Goal: Task Accomplishment & Management: Use online tool/utility

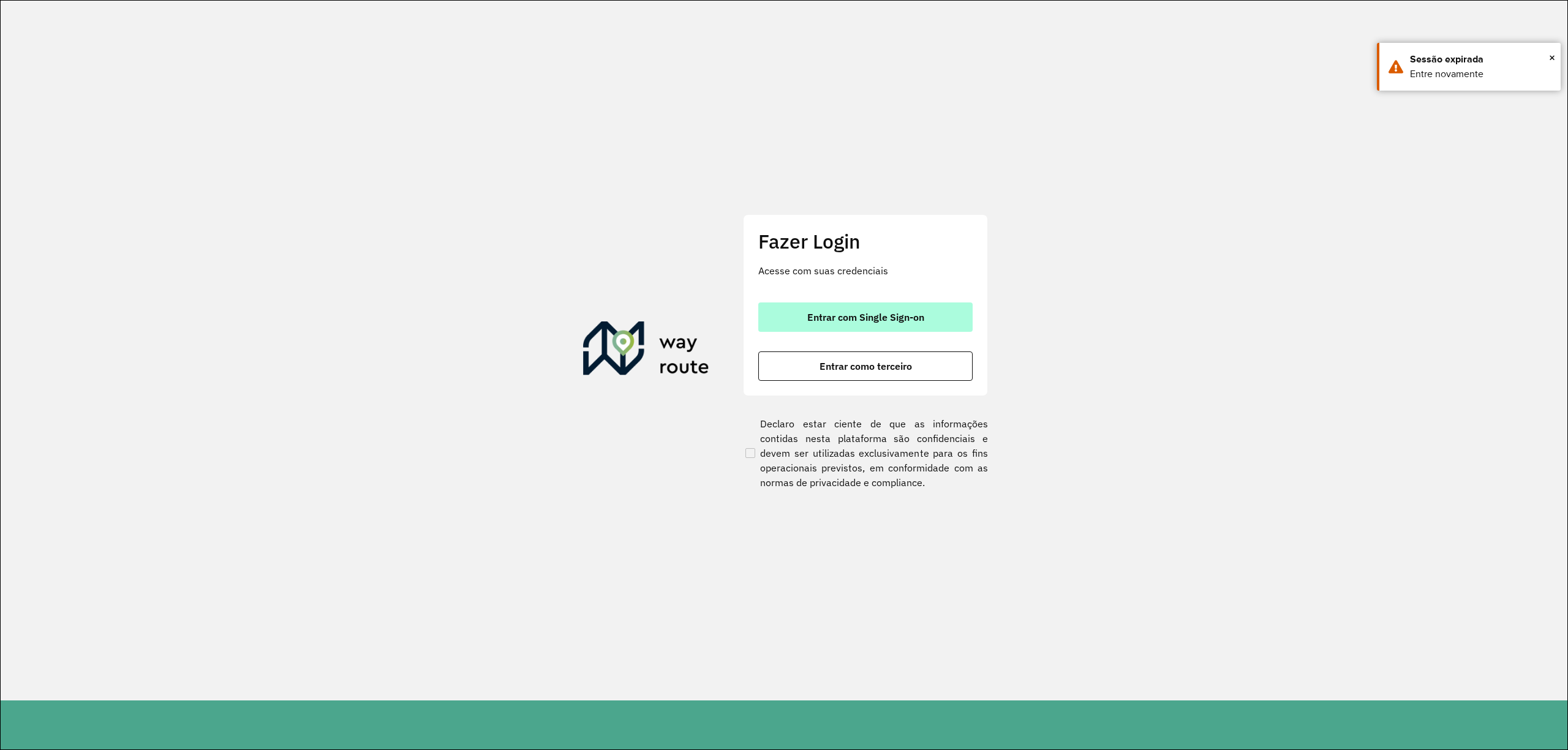
click at [844, 312] on span "Entrar com Single Sign-on" at bounding box center [865, 317] width 117 height 10
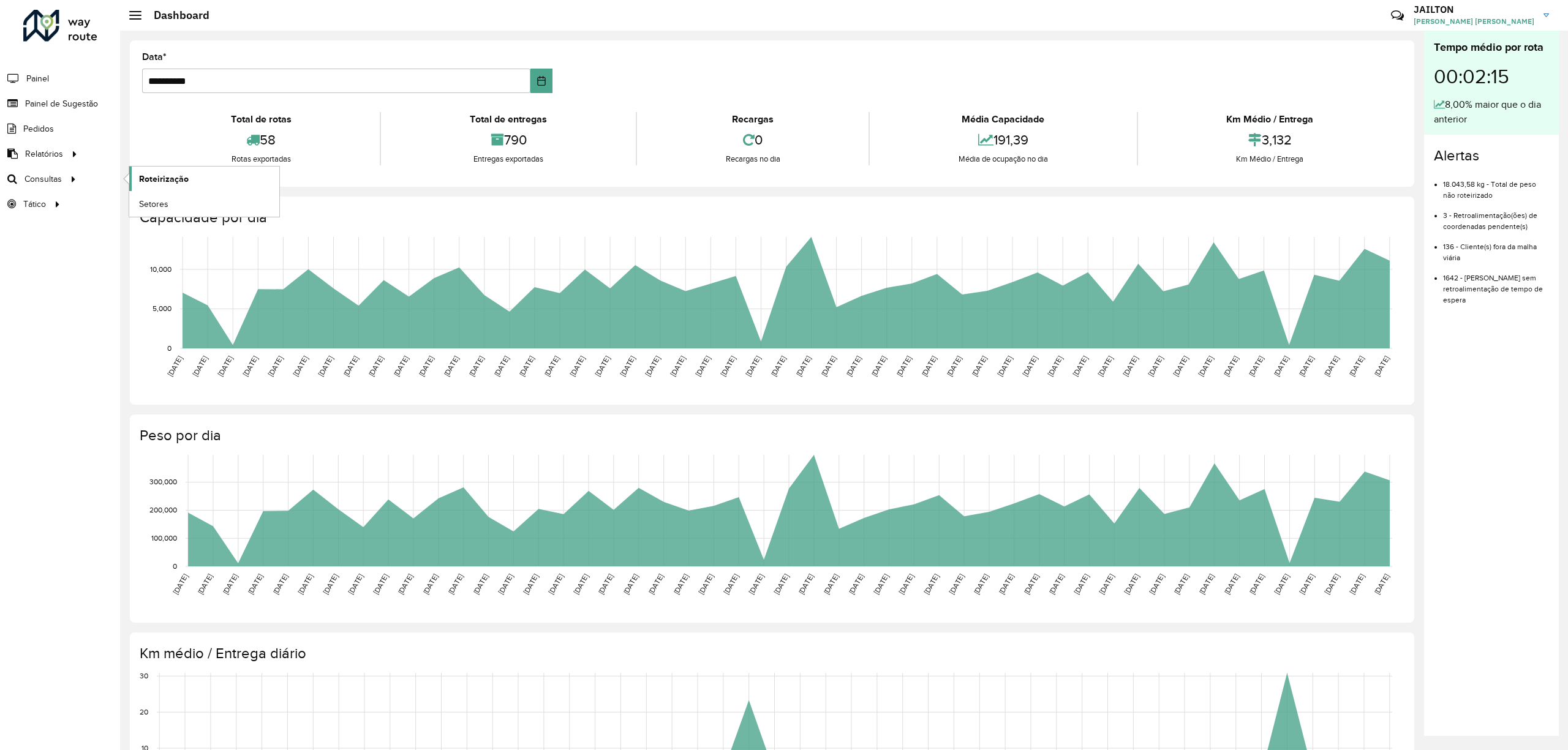
click at [189, 182] on link "Roteirização" at bounding box center [204, 178] width 150 height 24
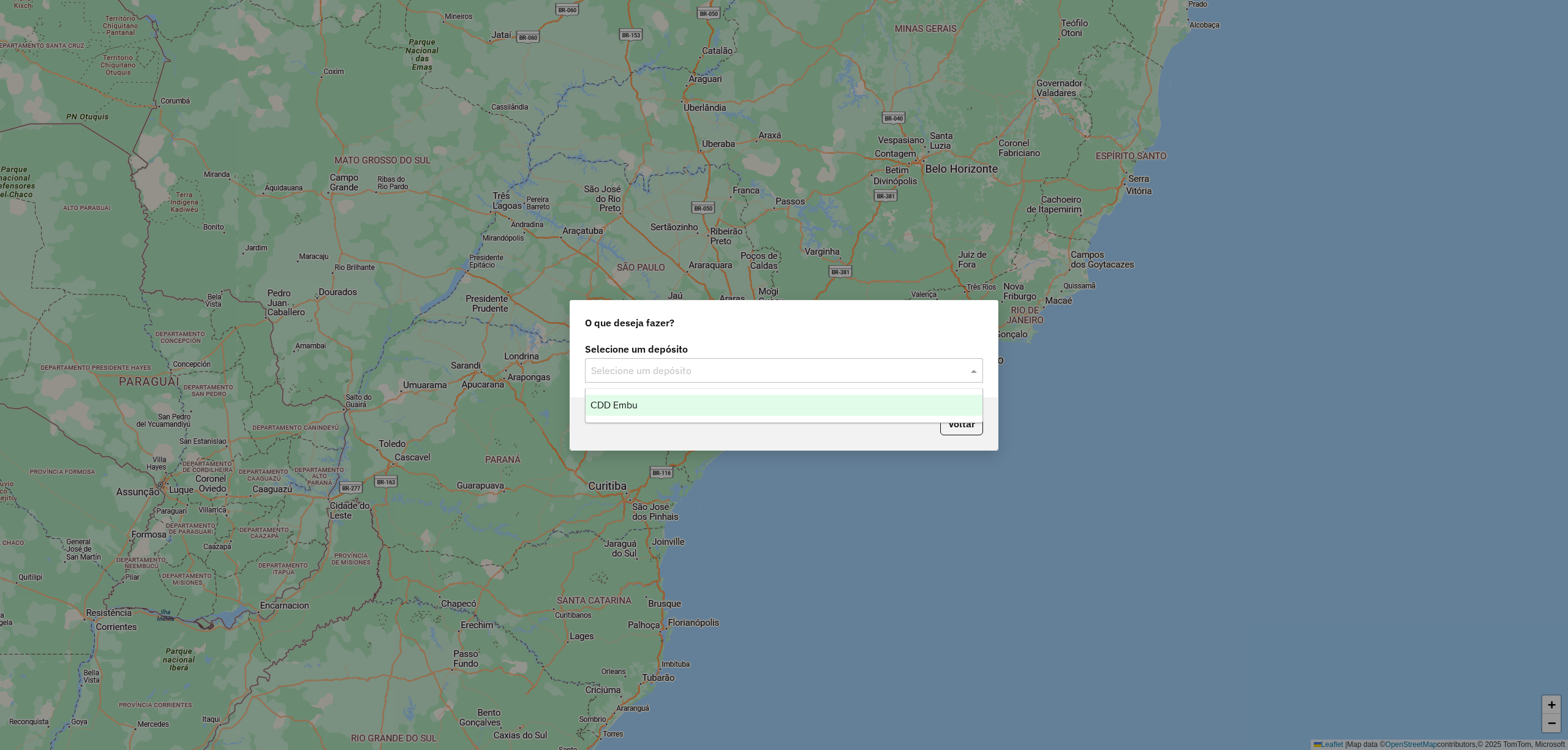
click at [828, 366] on input "text" at bounding box center [772, 370] width 362 height 14
click at [777, 414] on div "CDD Embu" at bounding box center [784, 406] width 396 height 21
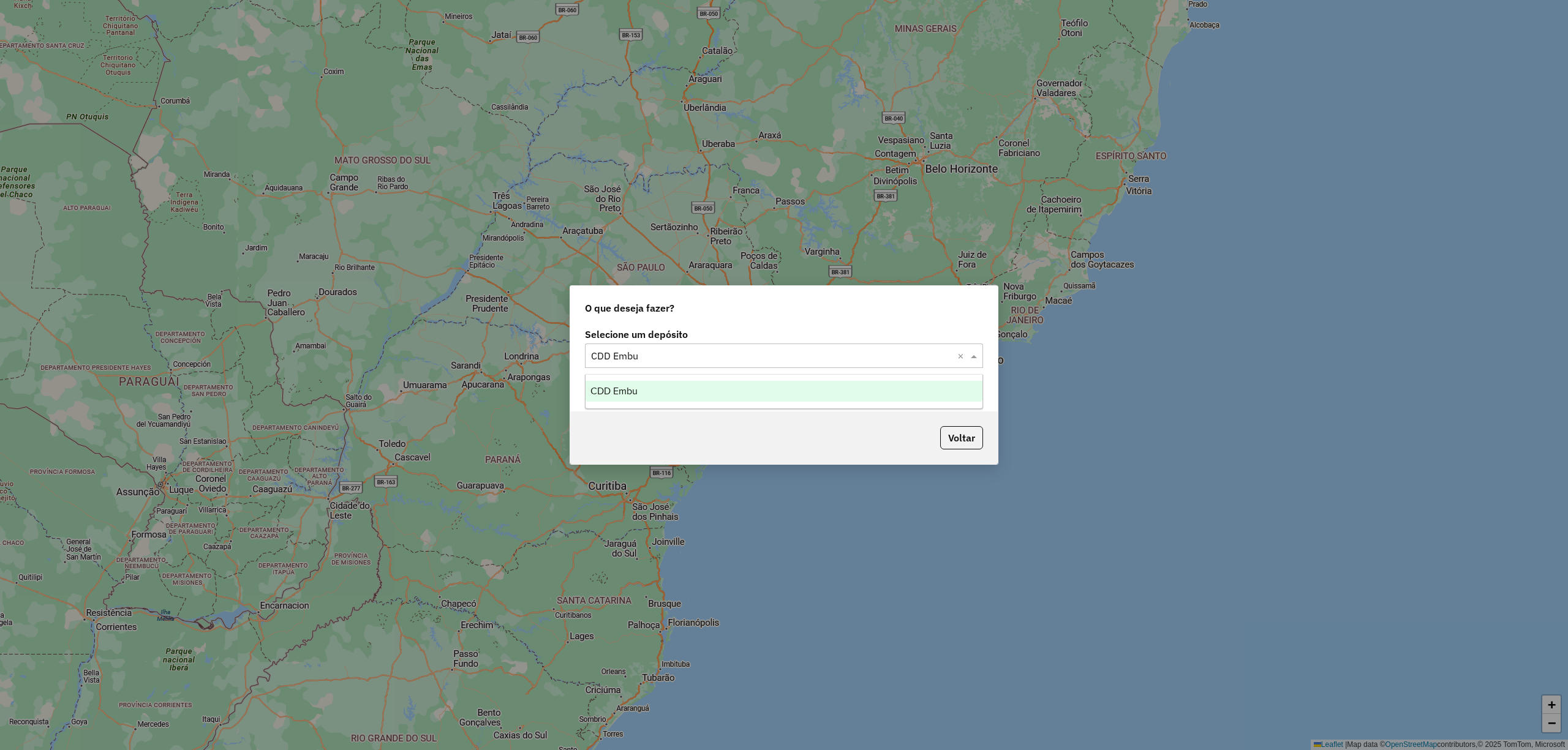
click at [789, 359] on input "text" at bounding box center [772, 356] width 362 height 14
click at [709, 386] on div "CDD Embu" at bounding box center [784, 391] width 396 height 21
click at [648, 398] on div "Selecione um depósito Selecione um depósito × CDD Embu × Pesquisar por sessões …" at bounding box center [784, 368] width 427 height 86
click at [649, 388] on button "Pesquisar por sessões existentes" at bounding box center [658, 388] width 148 height 19
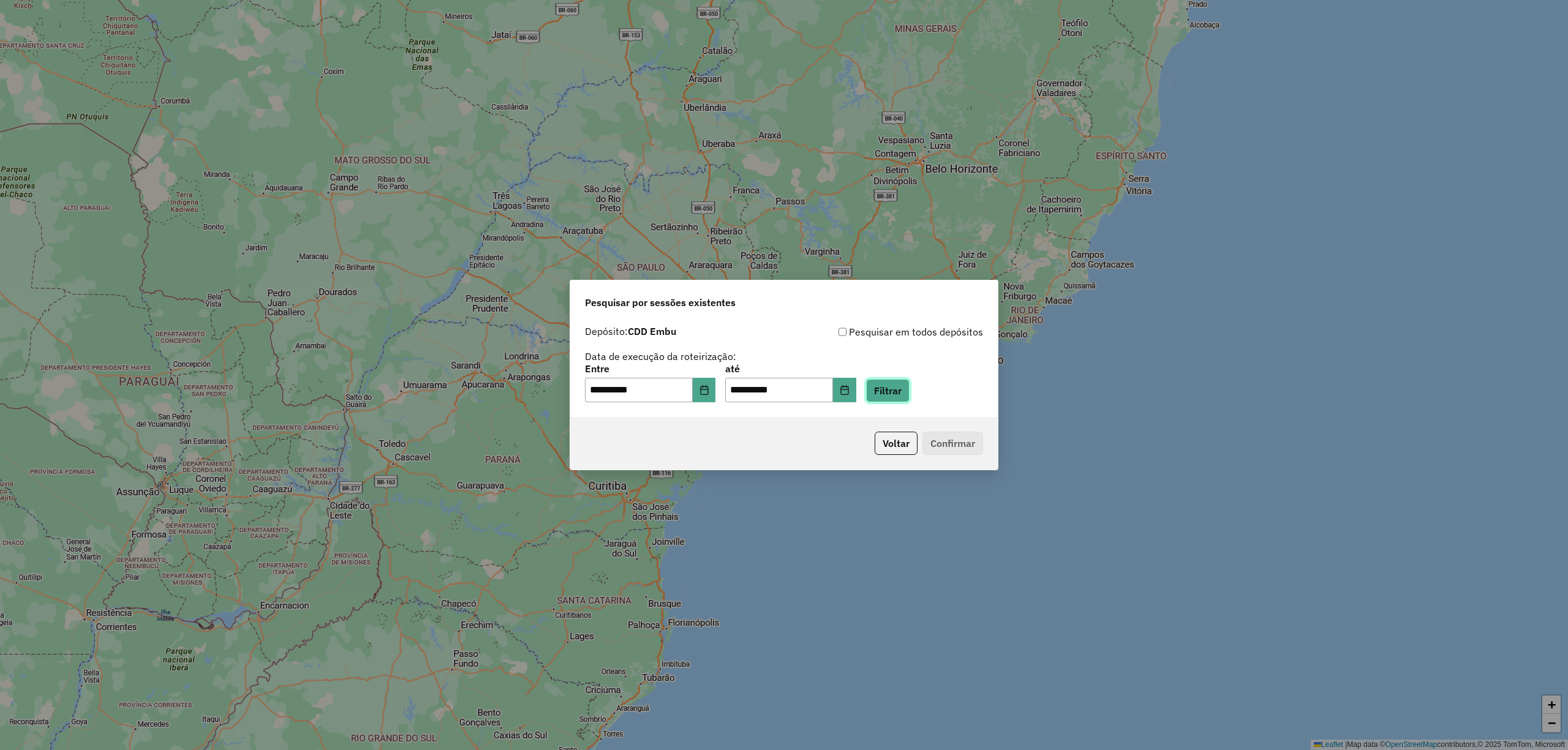
drag, startPoint x: 920, startPoint y: 389, endPoint x: 942, endPoint y: 452, distance: 66.7
click at [910, 389] on button "Filtrar" at bounding box center [887, 390] width 44 height 23
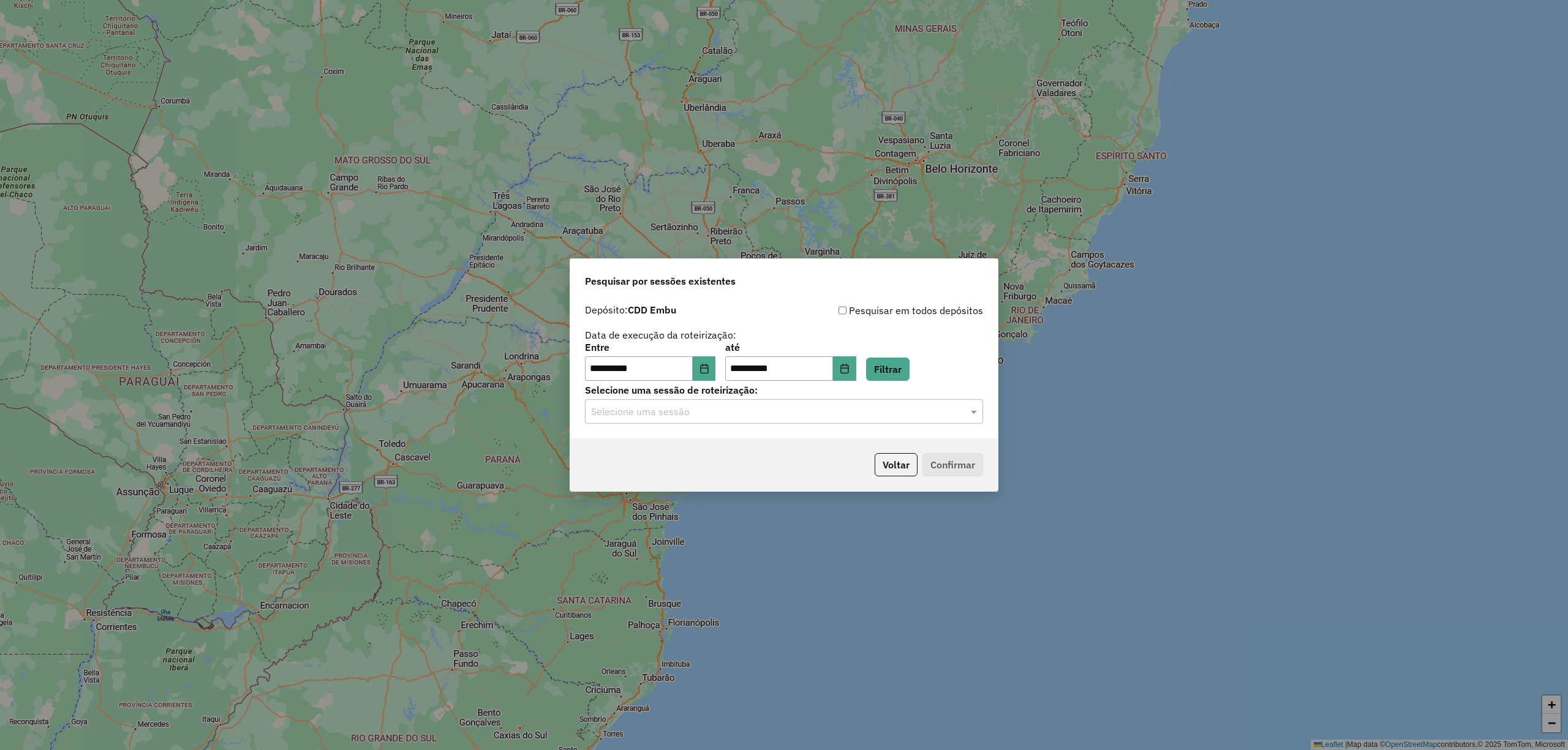
click at [792, 422] on div "Selecione uma sessão" at bounding box center [784, 411] width 398 height 24
click at [848, 447] on div "1283458 - 26/09/2025 21:00" at bounding box center [784, 447] width 396 height 21
click at [968, 473] on button "Confirmar" at bounding box center [952, 465] width 61 height 23
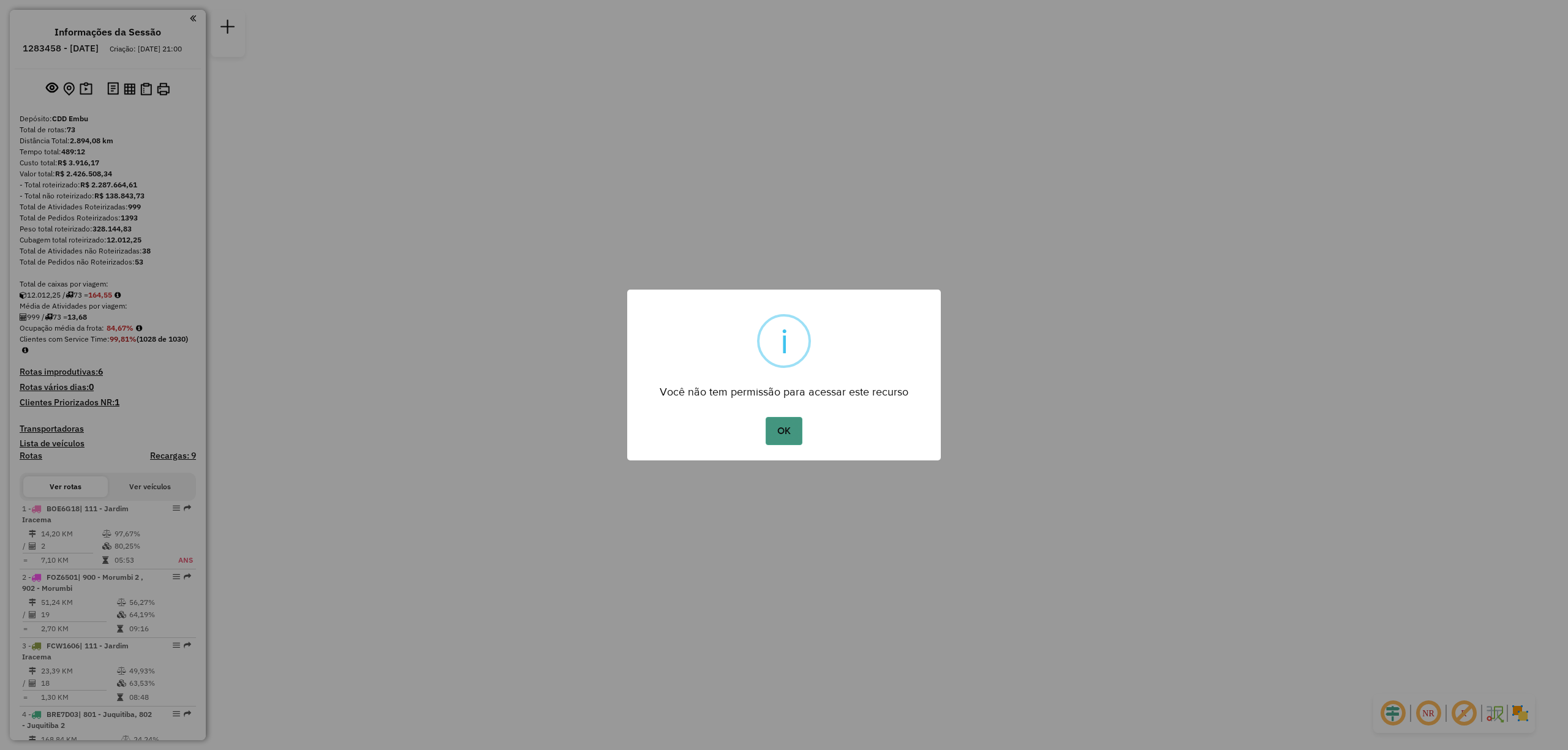
click at [782, 430] on button "OK" at bounding box center [783, 431] width 36 height 28
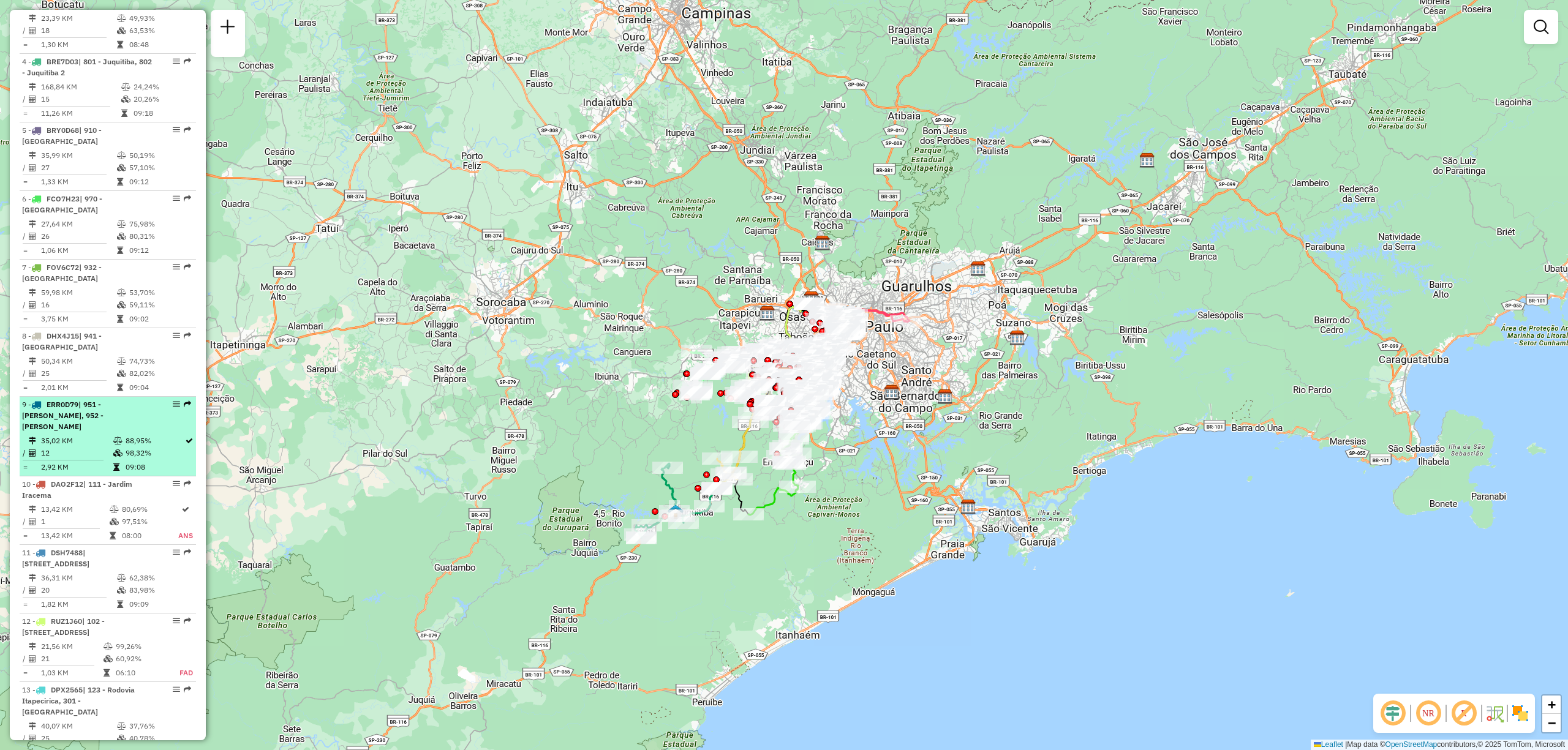
scroll to position [327, 0]
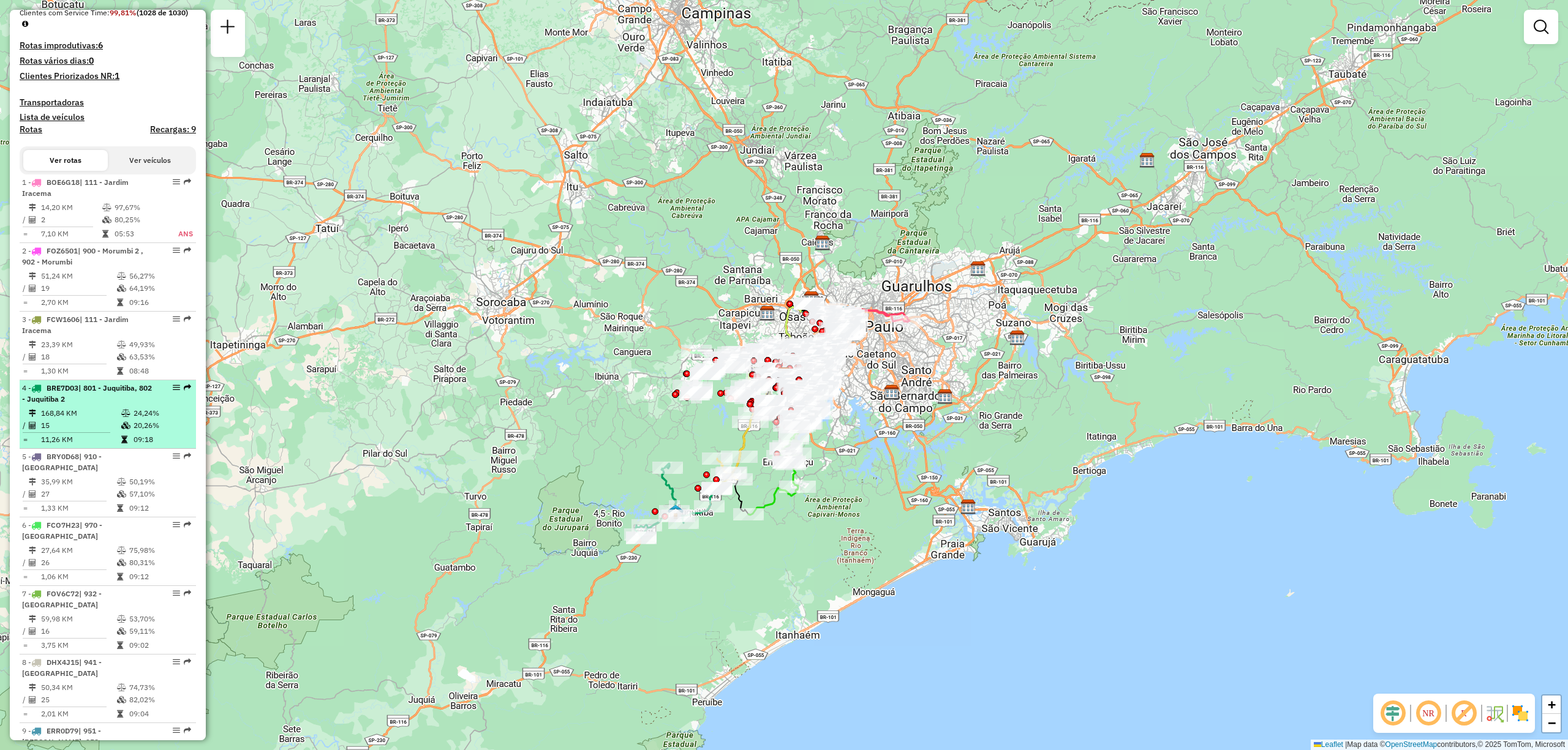
select select "**********"
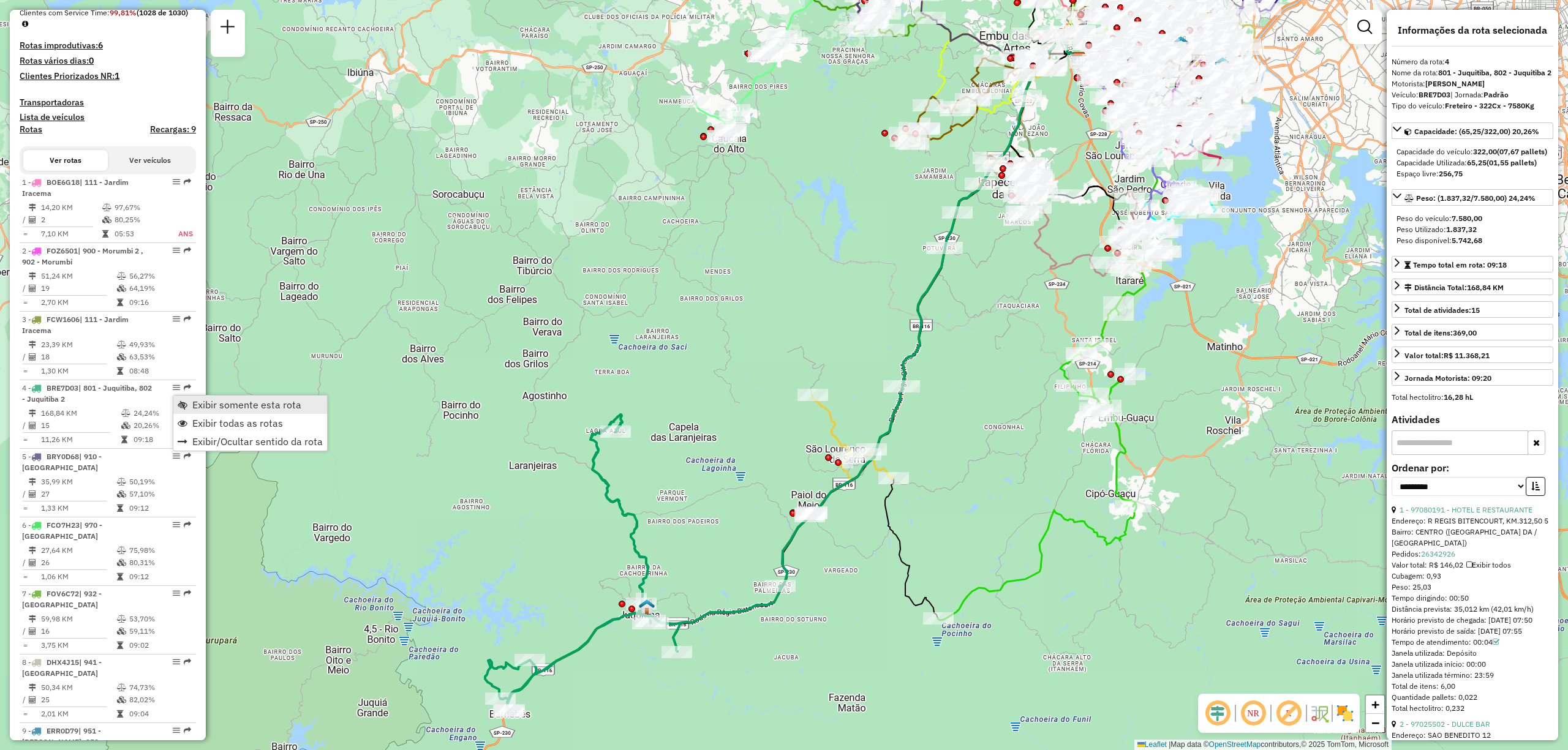
click at [226, 400] on span "Exibir somente esta rota" at bounding box center [247, 405] width 109 height 10
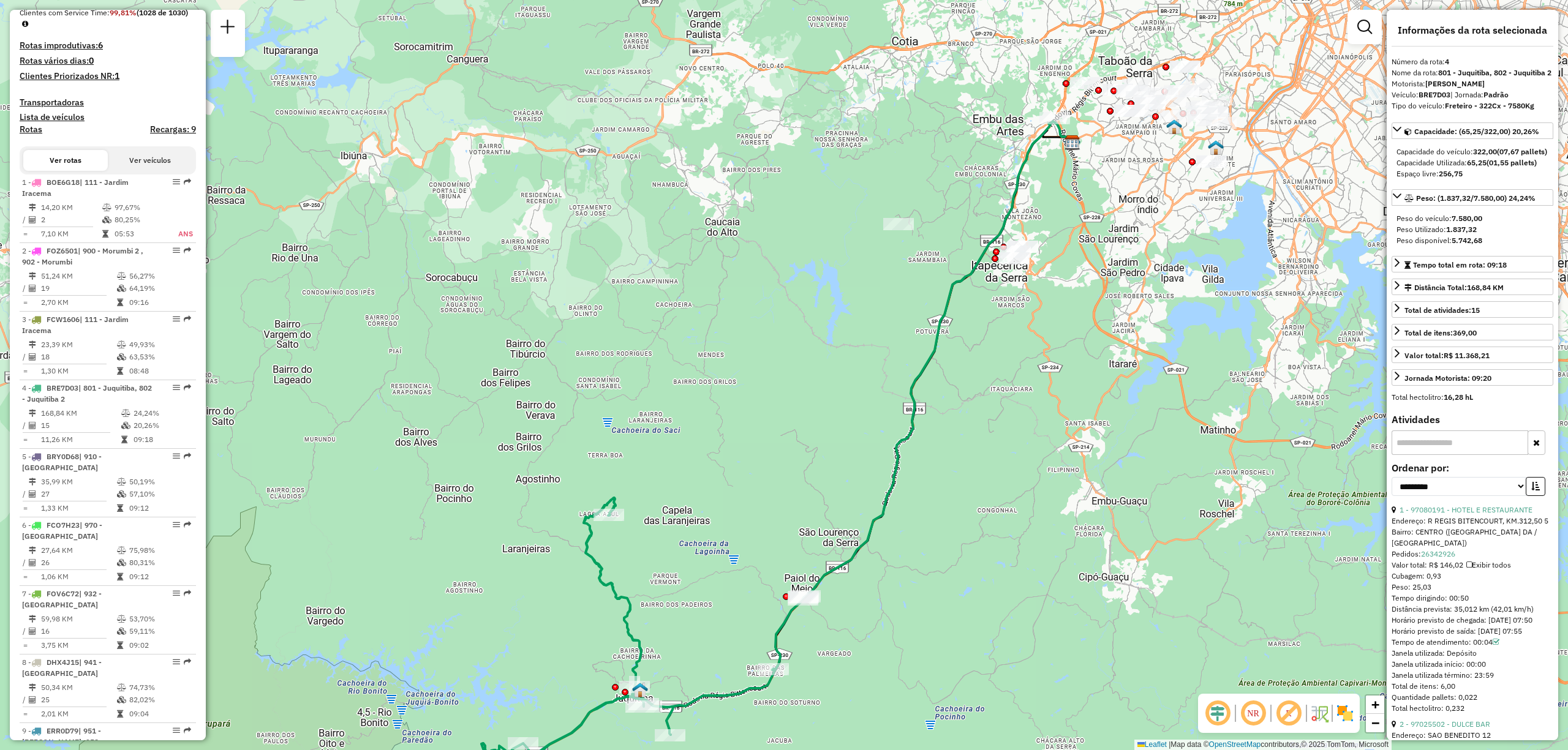
drag, startPoint x: 1063, startPoint y: 361, endPoint x: 1058, endPoint y: 442, distance: 81.2
click at [1058, 442] on div "Janela de atendimento Grade de atendimento Capacidade Transportadoras Veículos …" at bounding box center [784, 375] width 1568 height 750
click at [1261, 721] on em at bounding box center [1253, 713] width 29 height 29
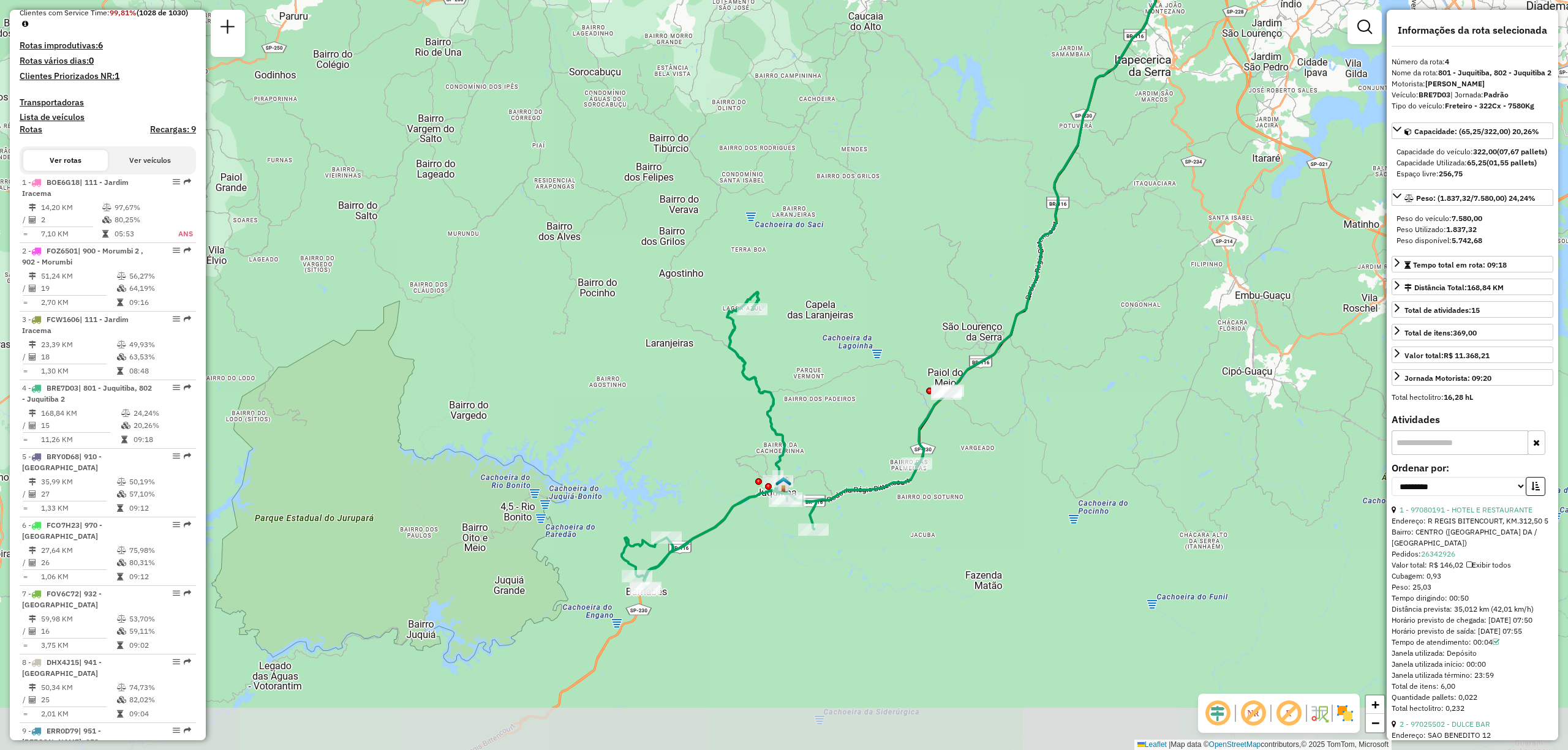
drag, startPoint x: 971, startPoint y: 298, endPoint x: 1122, endPoint y: 87, distance: 259.5
click at [1122, 87] on div "Janela de atendimento Grade de atendimento Capacidade Transportadoras Veículos …" at bounding box center [784, 375] width 1568 height 750
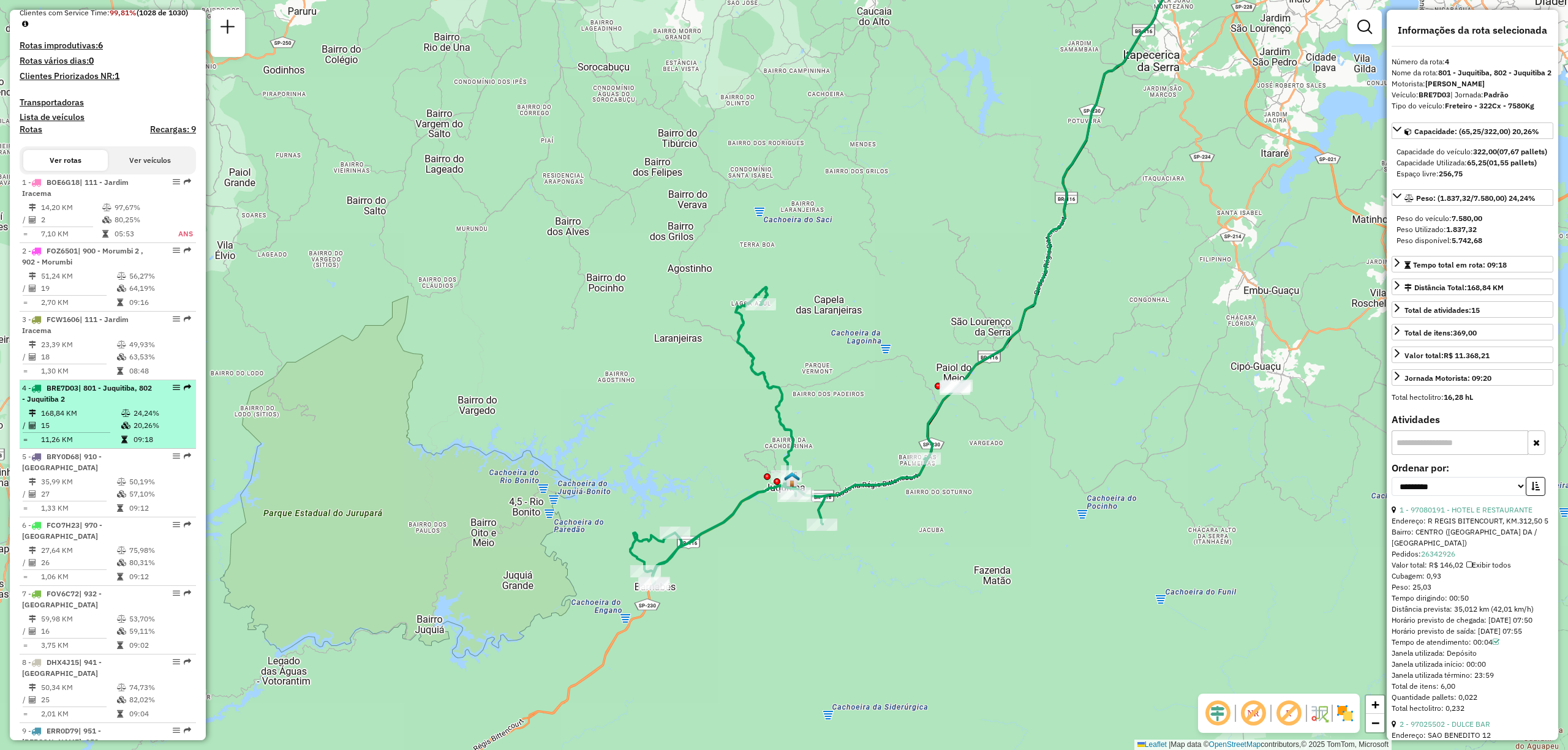
click at [173, 391] on em at bounding box center [177, 388] width 8 height 8
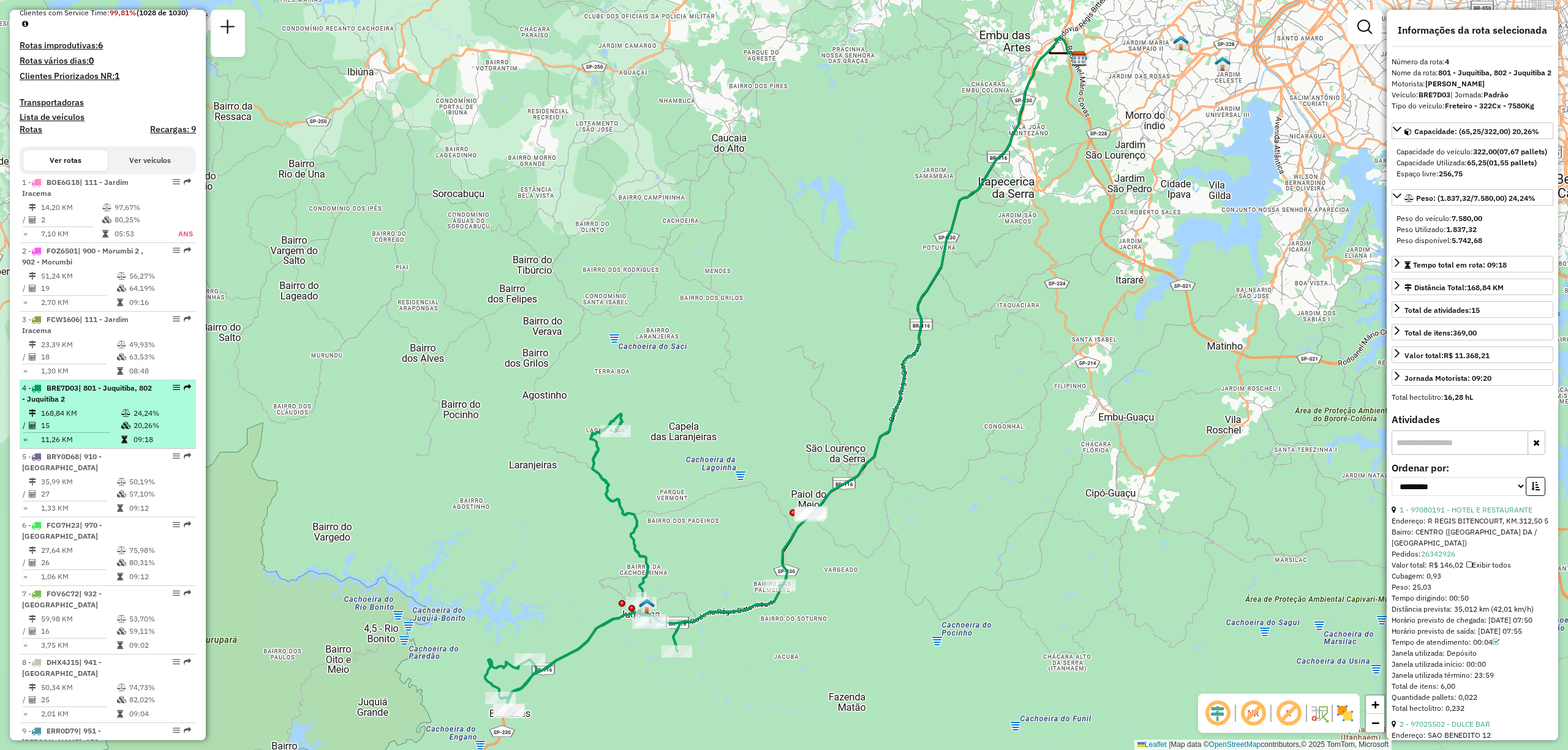
click at [173, 391] on em at bounding box center [177, 388] width 8 height 8
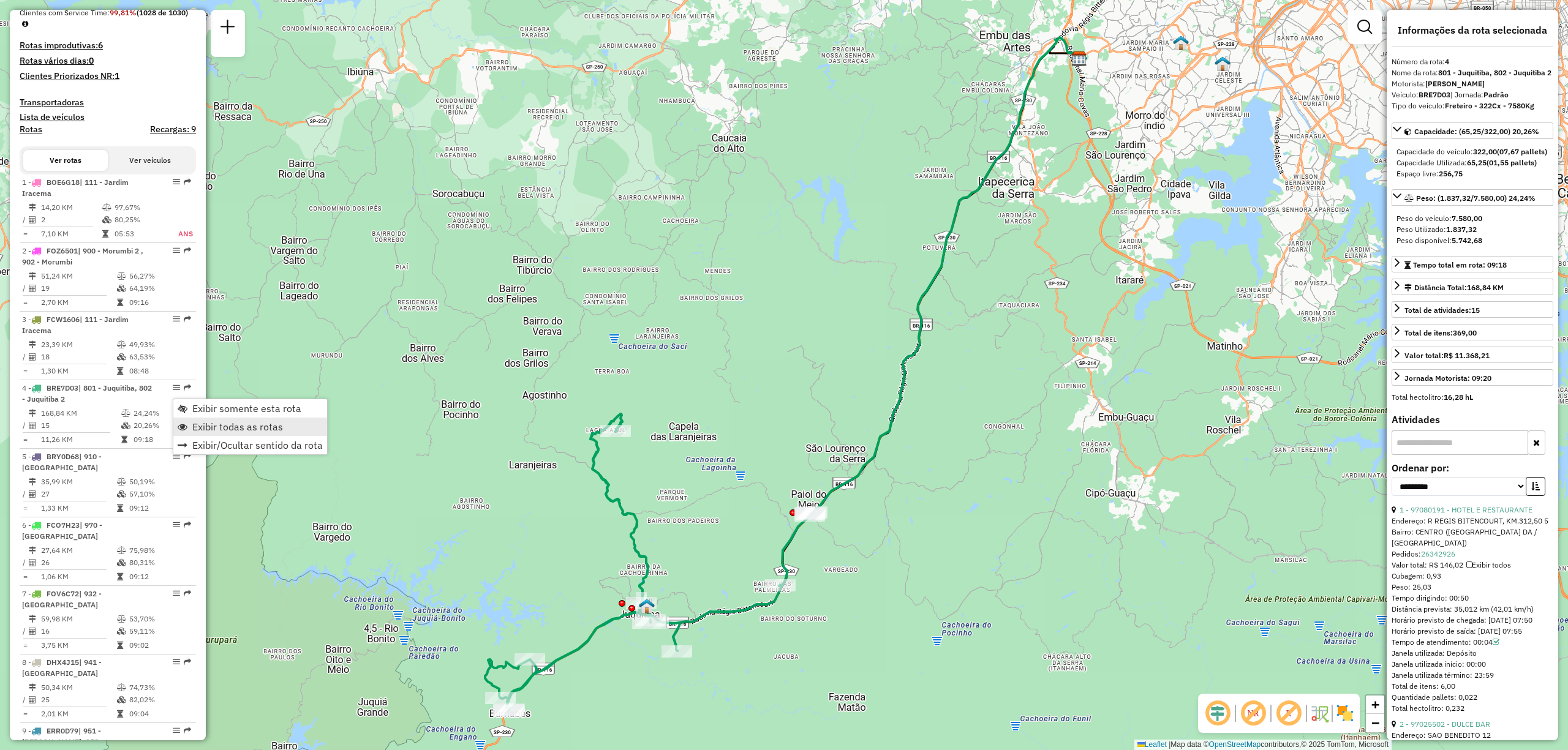
click at [220, 424] on span "Exibir todas as rotas" at bounding box center [238, 427] width 91 height 10
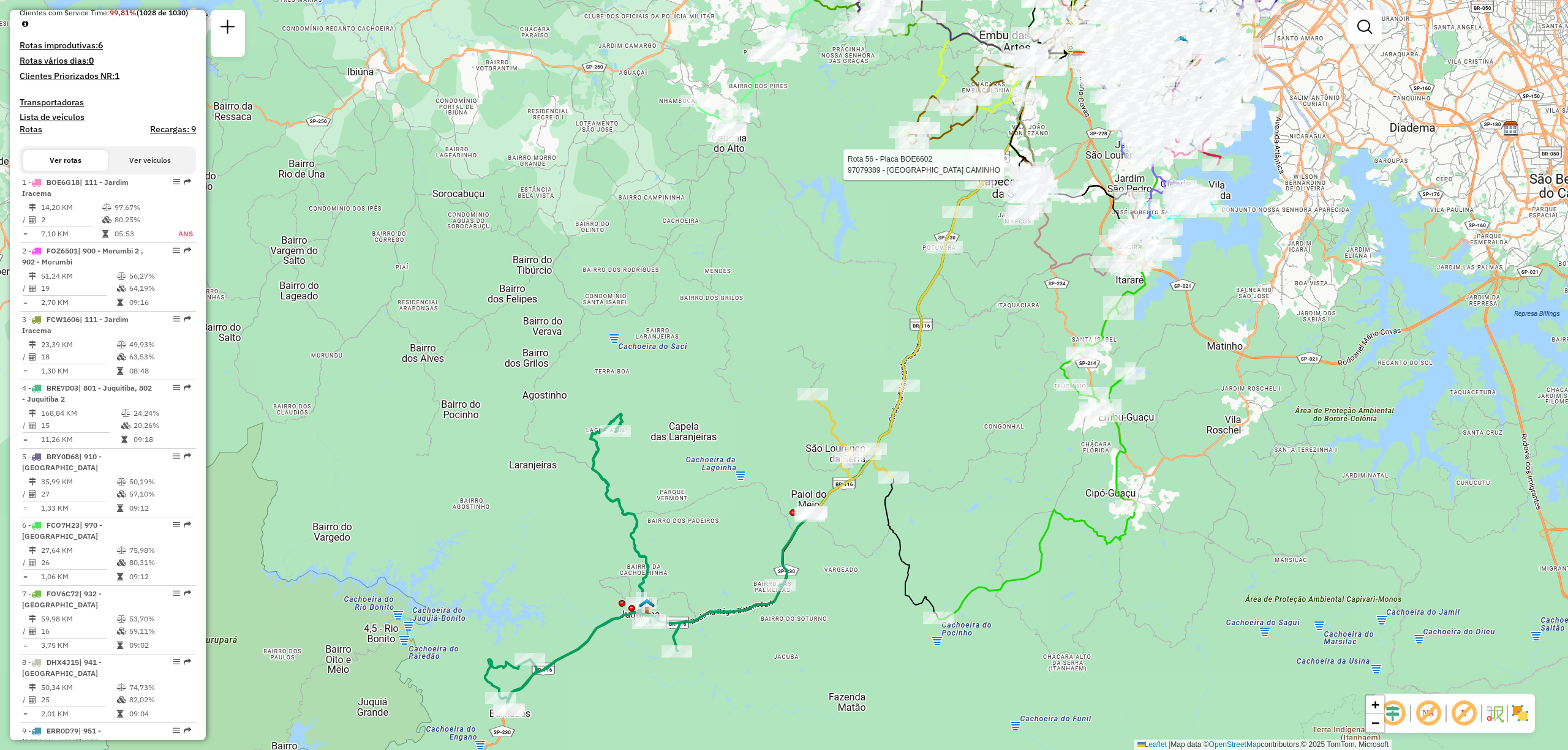
select select "**********"
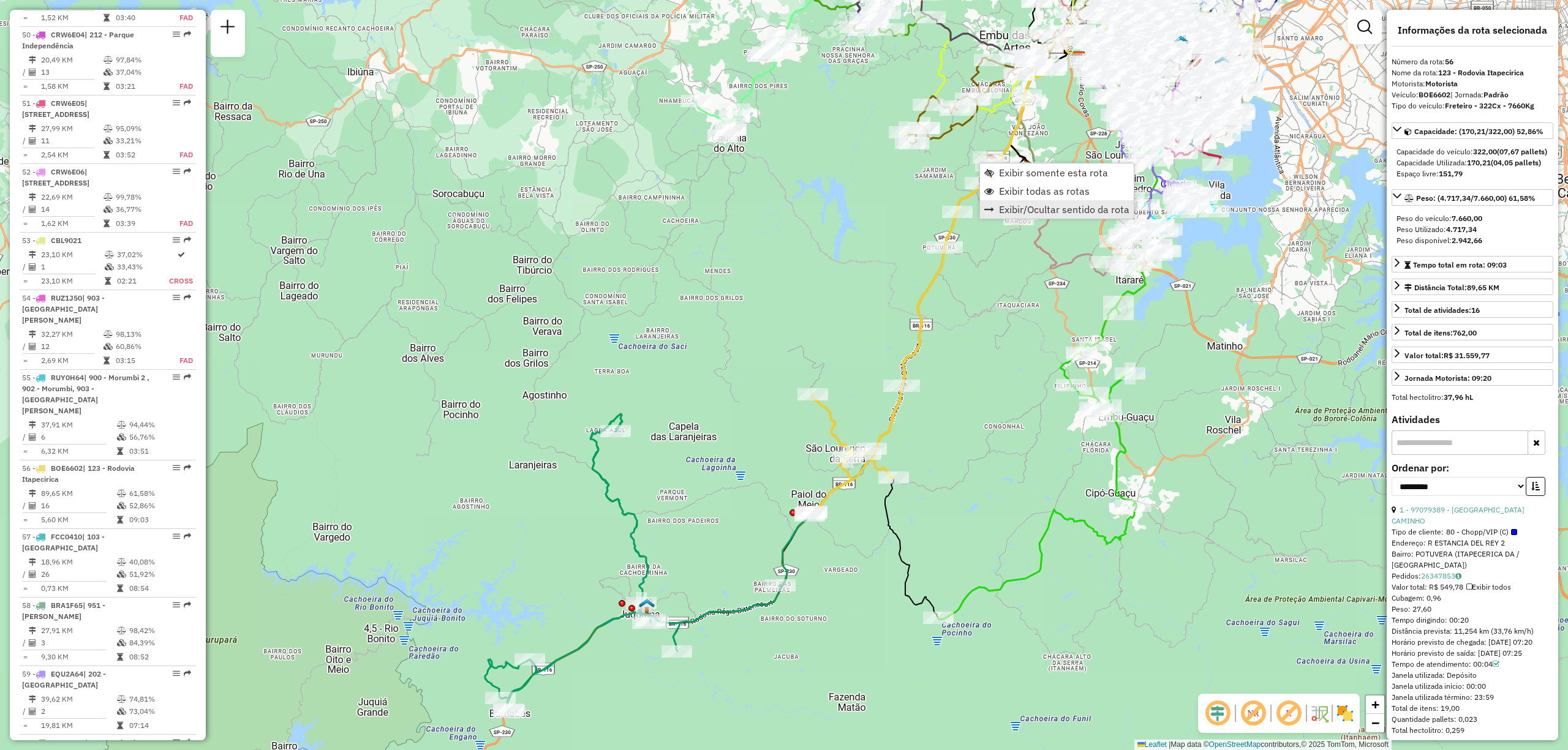
scroll to position [4286, 0]
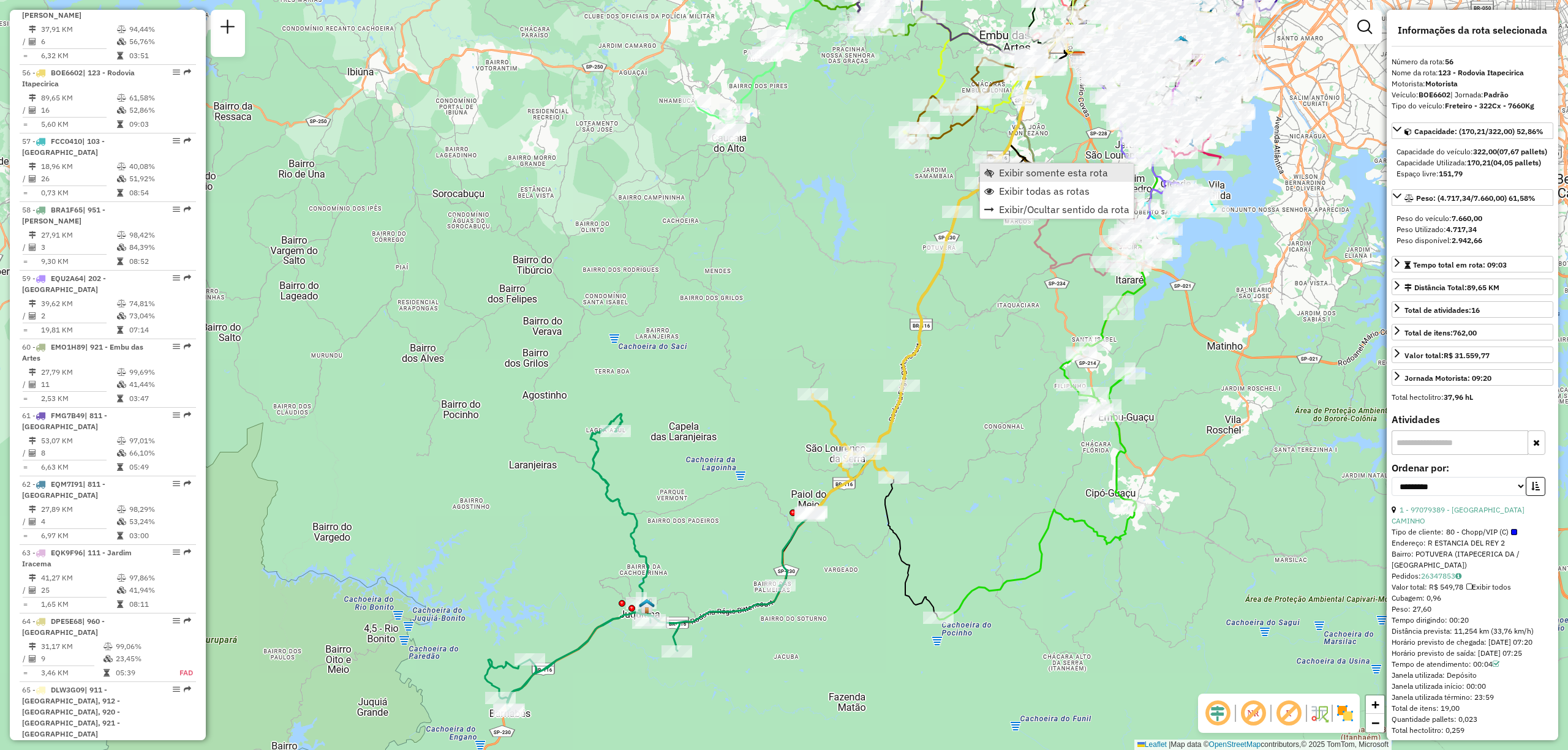
click at [1078, 164] on link "Exibir somente esta rota" at bounding box center [1057, 172] width 154 height 18
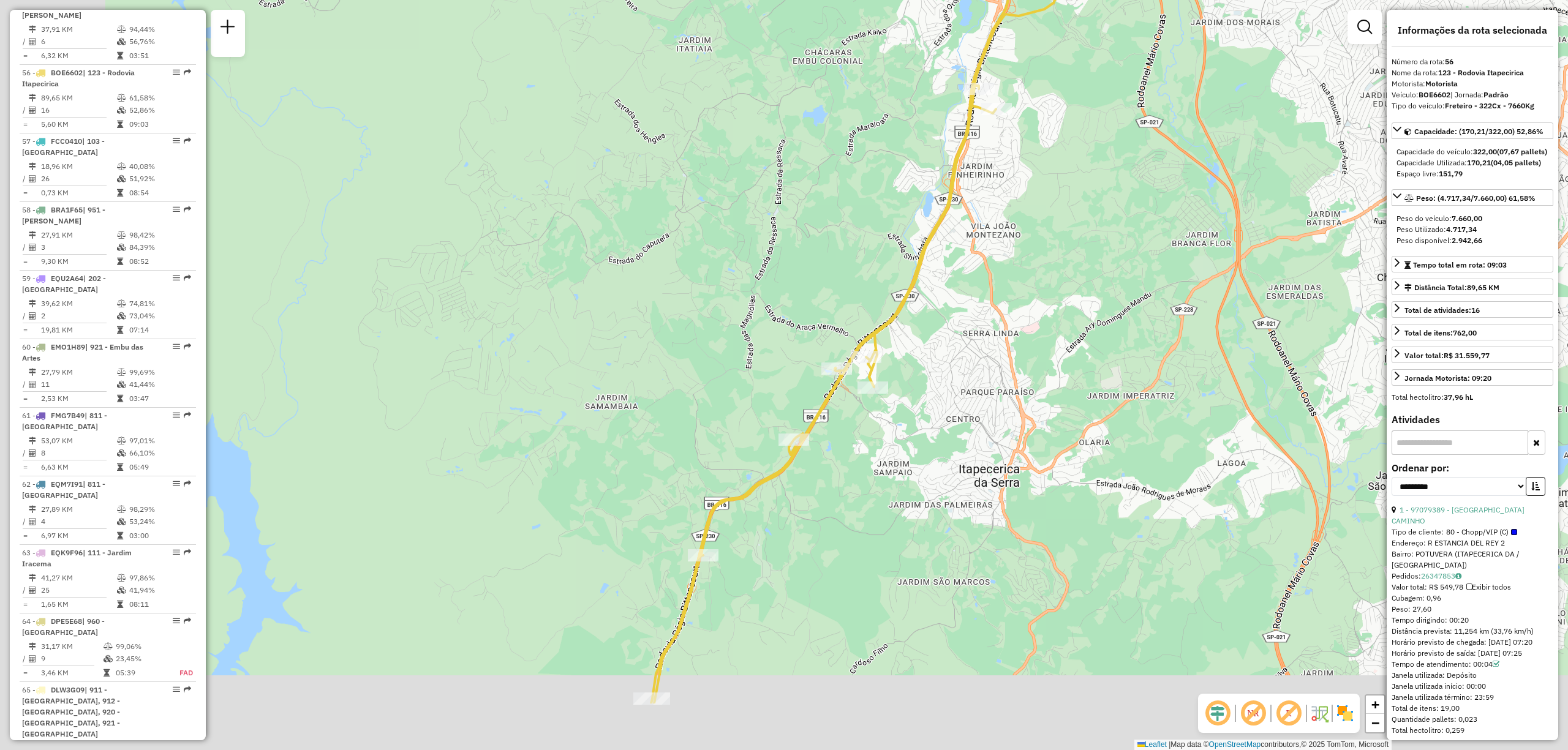
drag, startPoint x: 812, startPoint y: 383, endPoint x: 939, endPoint y: 244, distance: 188.3
click at [939, 244] on icon at bounding box center [865, 344] width 427 height 718
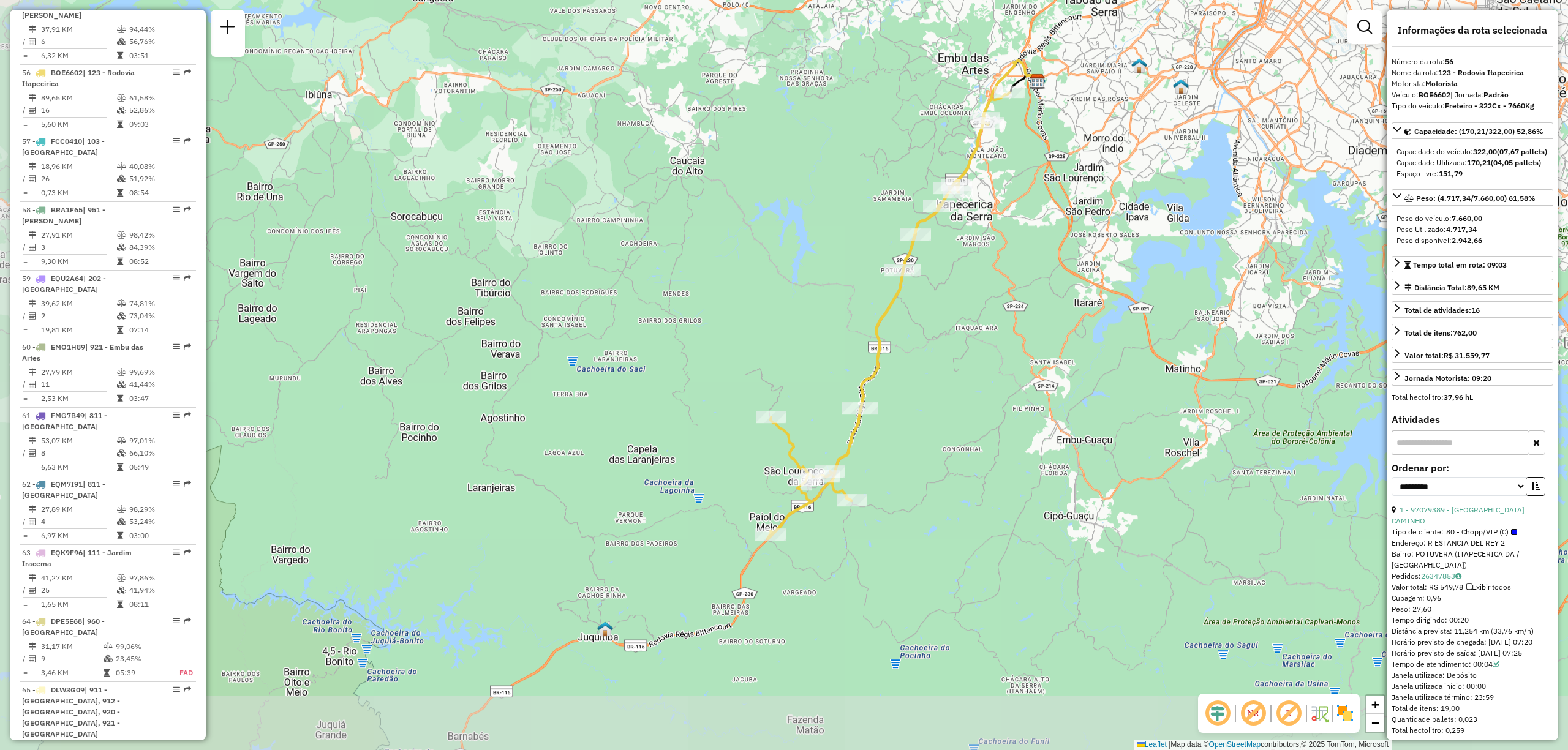
drag, startPoint x: 821, startPoint y: 369, endPoint x: 871, endPoint y: 347, distance: 54.6
click at [927, 216] on icon at bounding box center [888, 316] width 242 height 447
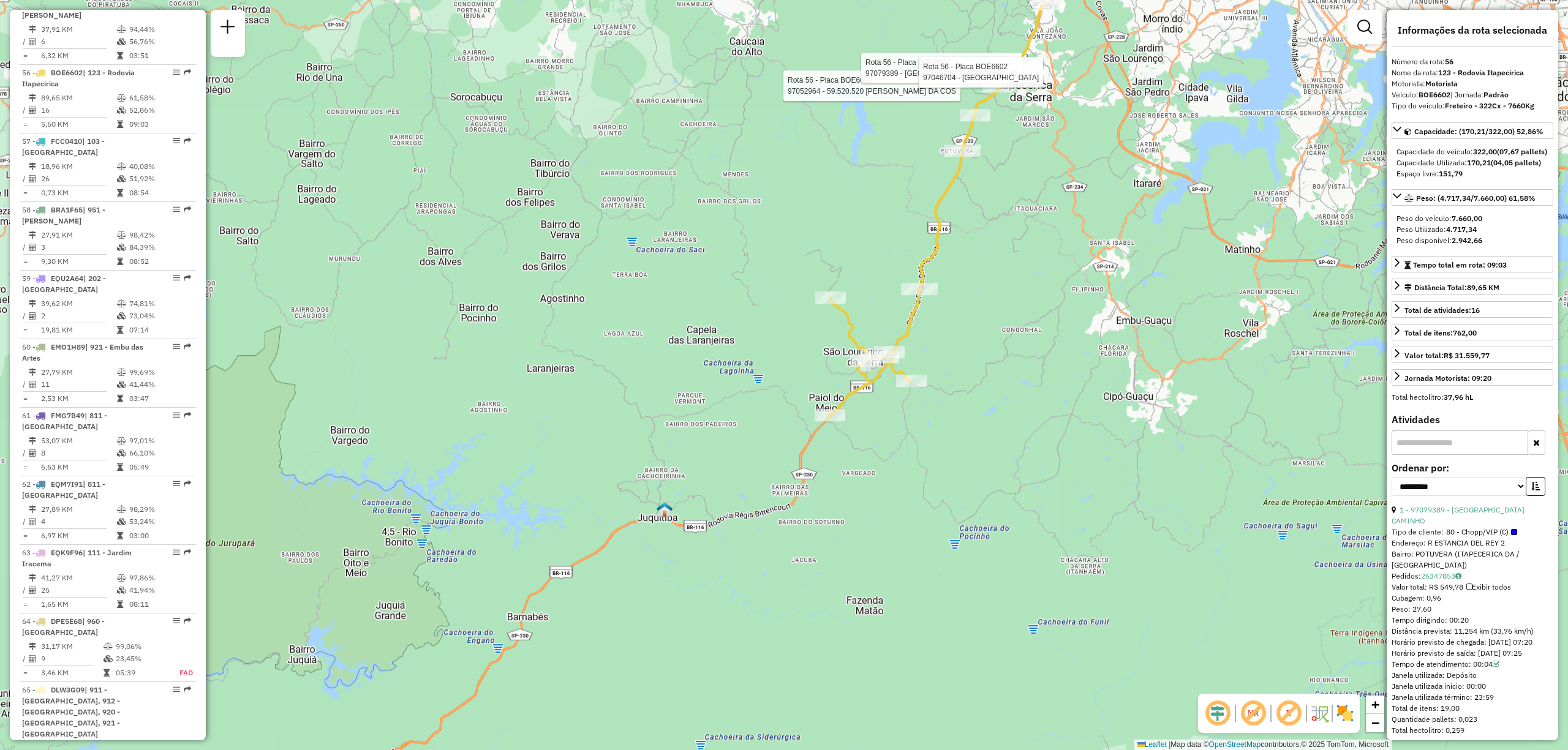
drag, startPoint x: 1162, startPoint y: 241, endPoint x: 1081, endPoint y: 314, distance: 109.0
click at [1081, 314] on div "Rota 56 - Placa BOE6602 97052964 - 59.520.520 [PERSON_NAME] DA COS Rota 56 - Pl…" at bounding box center [784, 375] width 1568 height 750
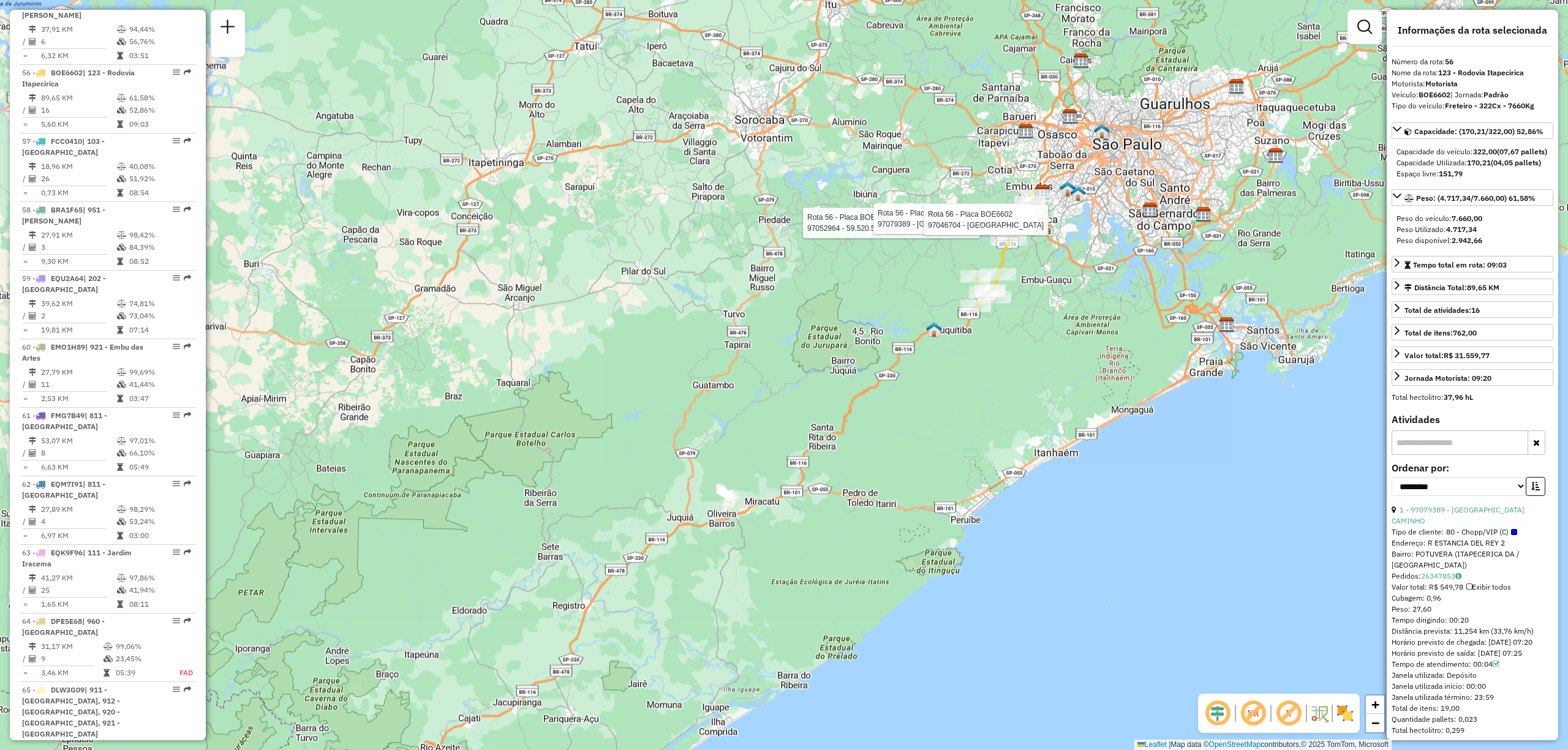
drag, startPoint x: 897, startPoint y: 493, endPoint x: 986, endPoint y: 334, distance: 182.2
click at [986, 334] on div "Rota 56 - Placa BOE6602 97052964 - 59.520.520 [PERSON_NAME] DA COS Rota 56 - Pl…" at bounding box center [784, 375] width 1568 height 750
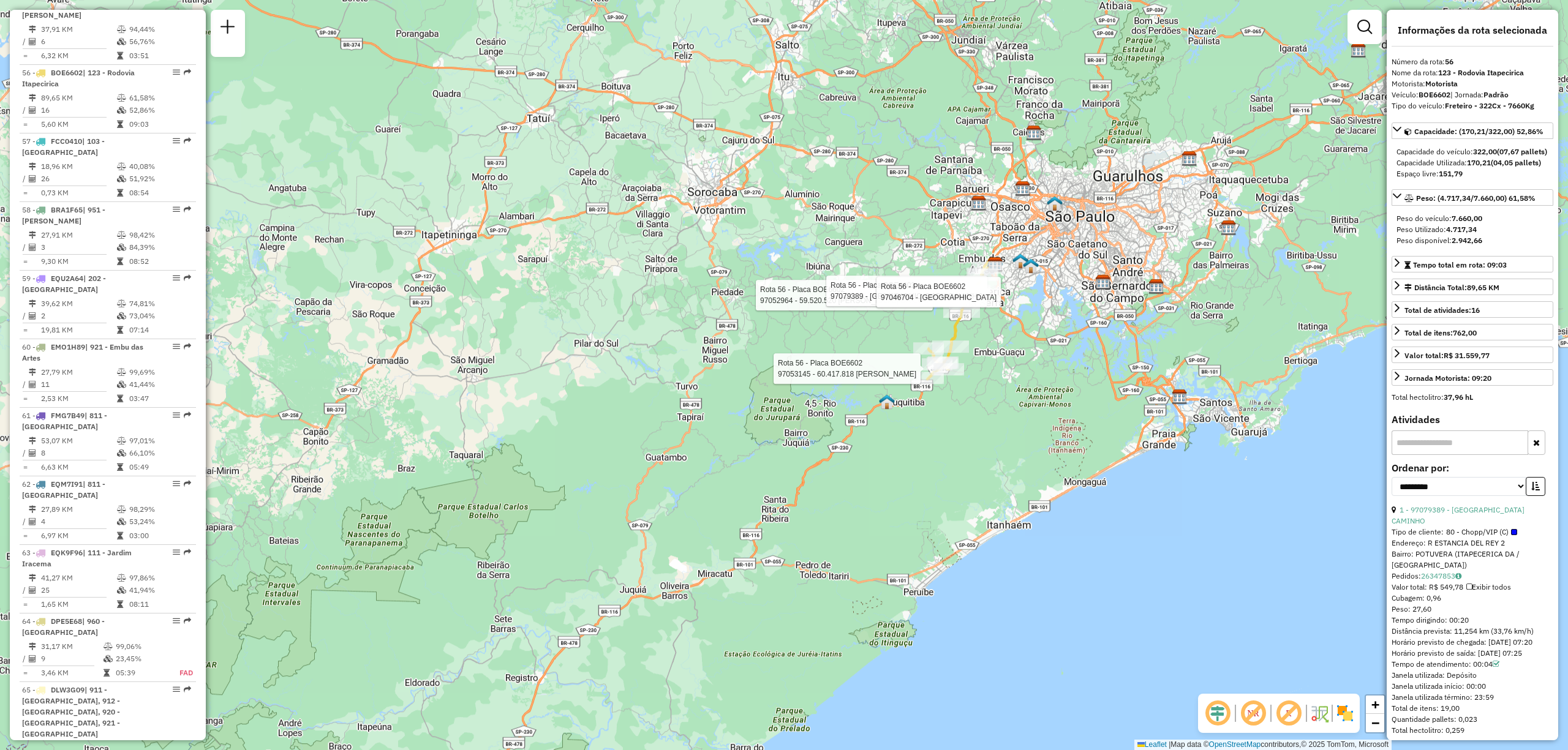
drag, startPoint x: 1032, startPoint y: 333, endPoint x: 983, endPoint y: 414, distance: 94.7
click at [983, 414] on div "Rota 56 - Placa BOE6602 97052964 - 59.520.520 [PERSON_NAME] DA COS Rota 56 - Pl…" at bounding box center [784, 375] width 1568 height 750
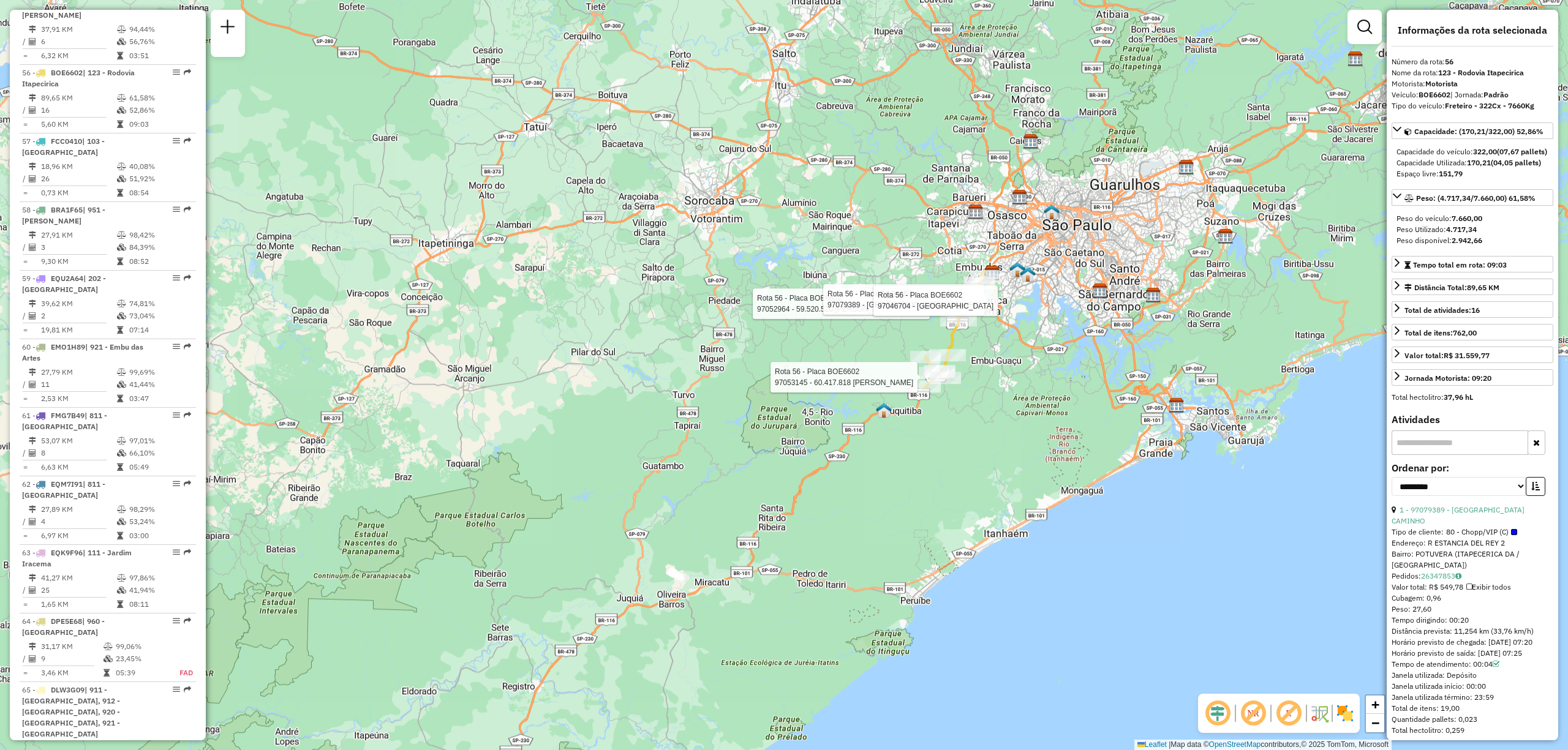
click at [1002, 310] on div "Rota 56 - Placa BOE6602 97052964 - 59.520.520 [PERSON_NAME] DA COS Rota 56 - Pl…" at bounding box center [784, 375] width 1568 height 750
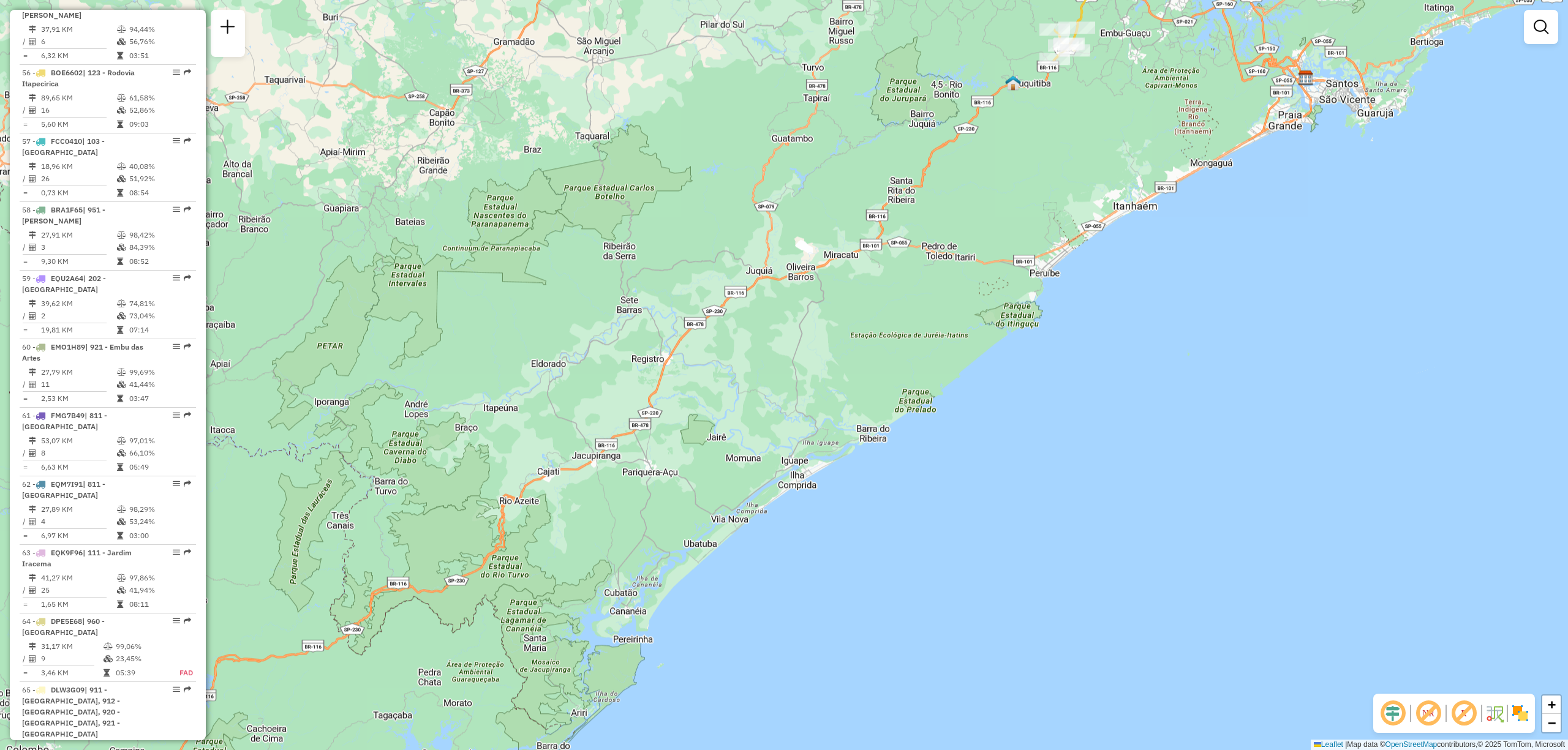
drag, startPoint x: 892, startPoint y: 468, endPoint x: 1030, endPoint y: 153, distance: 343.9
click at [1030, 153] on div "Janela de atendimento Grade de atendimento Capacidade Transportadoras Veículos …" at bounding box center [784, 375] width 1568 height 750
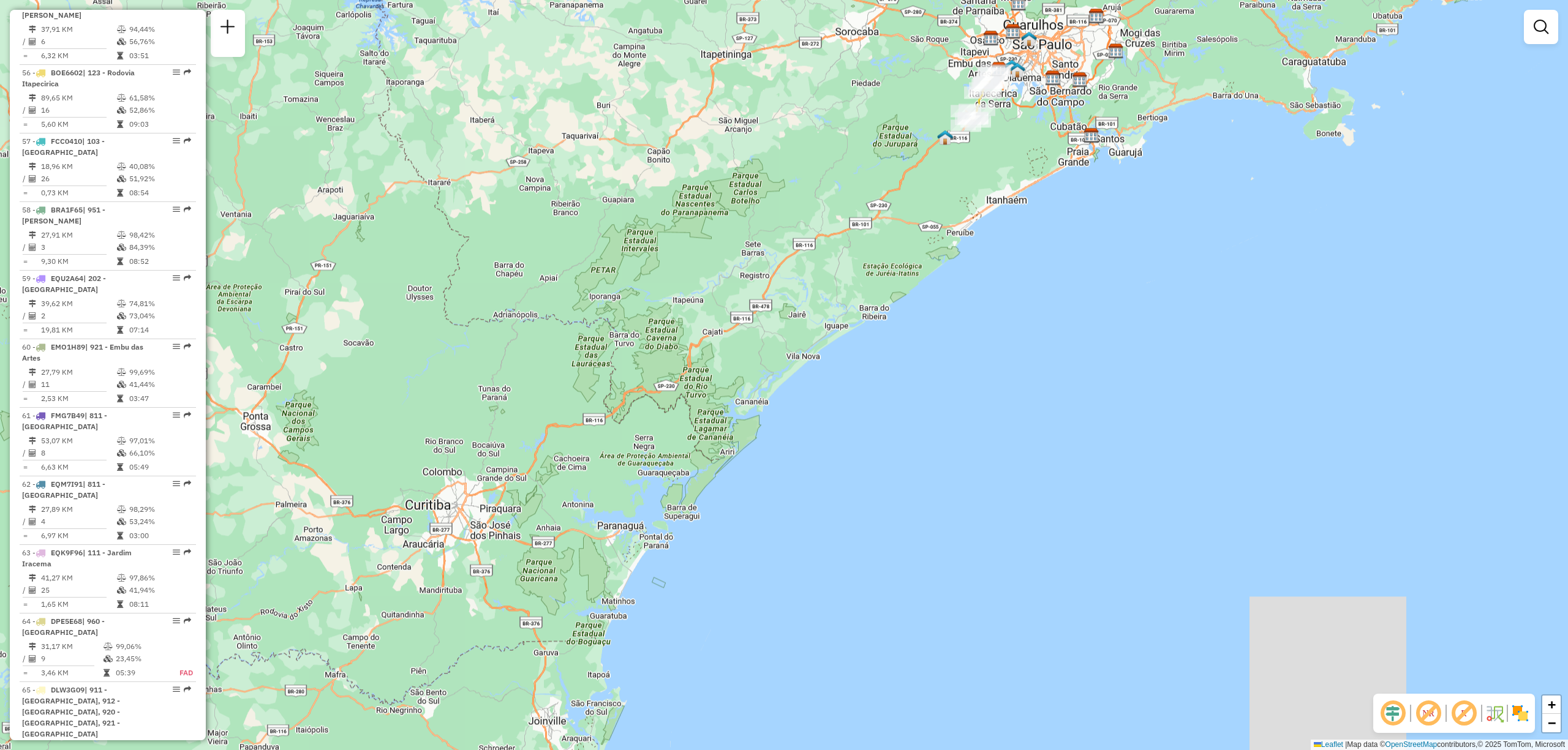
drag, startPoint x: 732, startPoint y: 473, endPoint x: 814, endPoint y: 342, distance: 154.5
click at [801, 351] on div "Janela de atendimento Grade de atendimento Capacidade Transportadoras Veículos …" at bounding box center [784, 375] width 1568 height 750
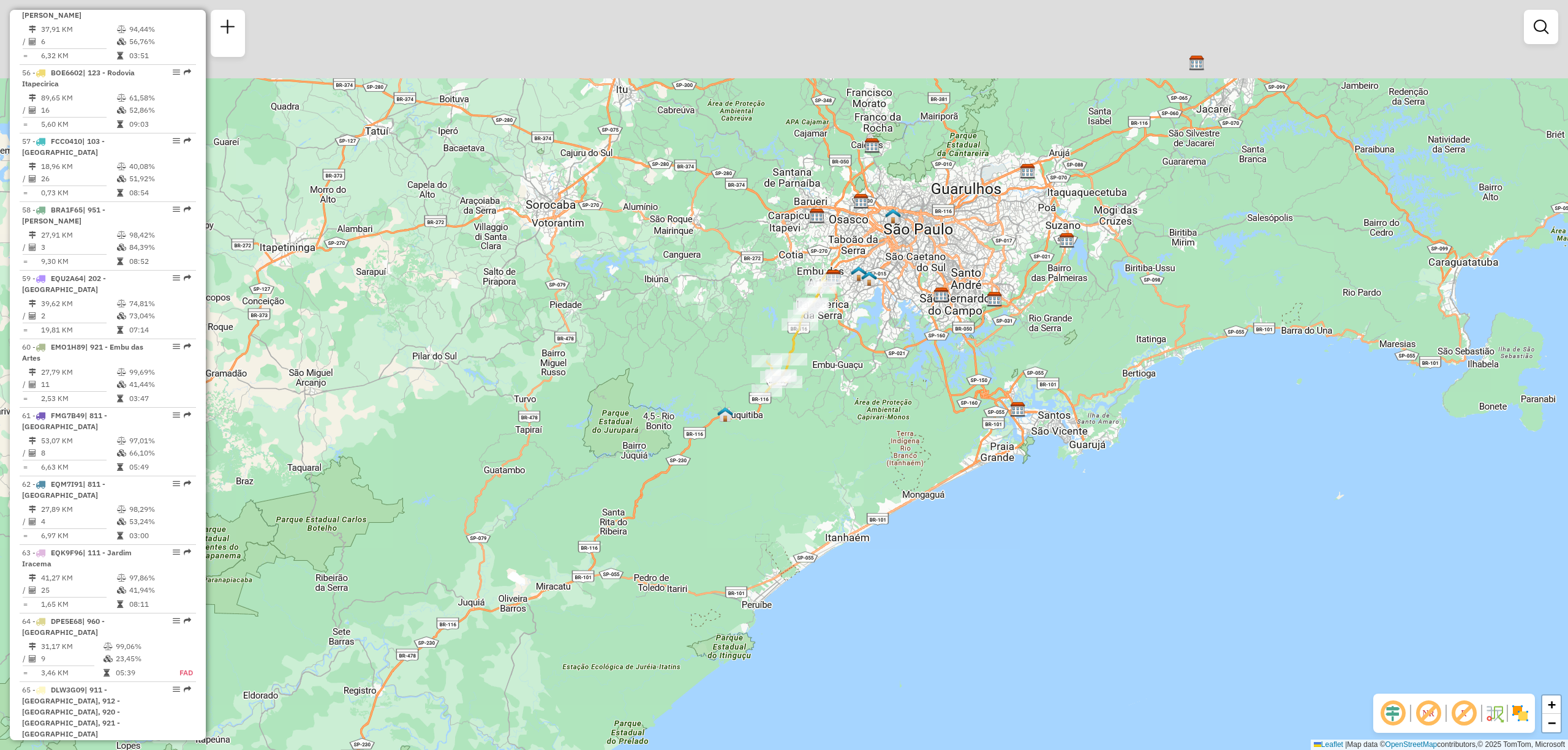
drag, startPoint x: 810, startPoint y: 251, endPoint x: 829, endPoint y: 424, distance: 174.0
click at [834, 427] on div "Janela de atendimento Grade de atendimento Capacidade Transportadoras Veículos …" at bounding box center [784, 375] width 1568 height 750
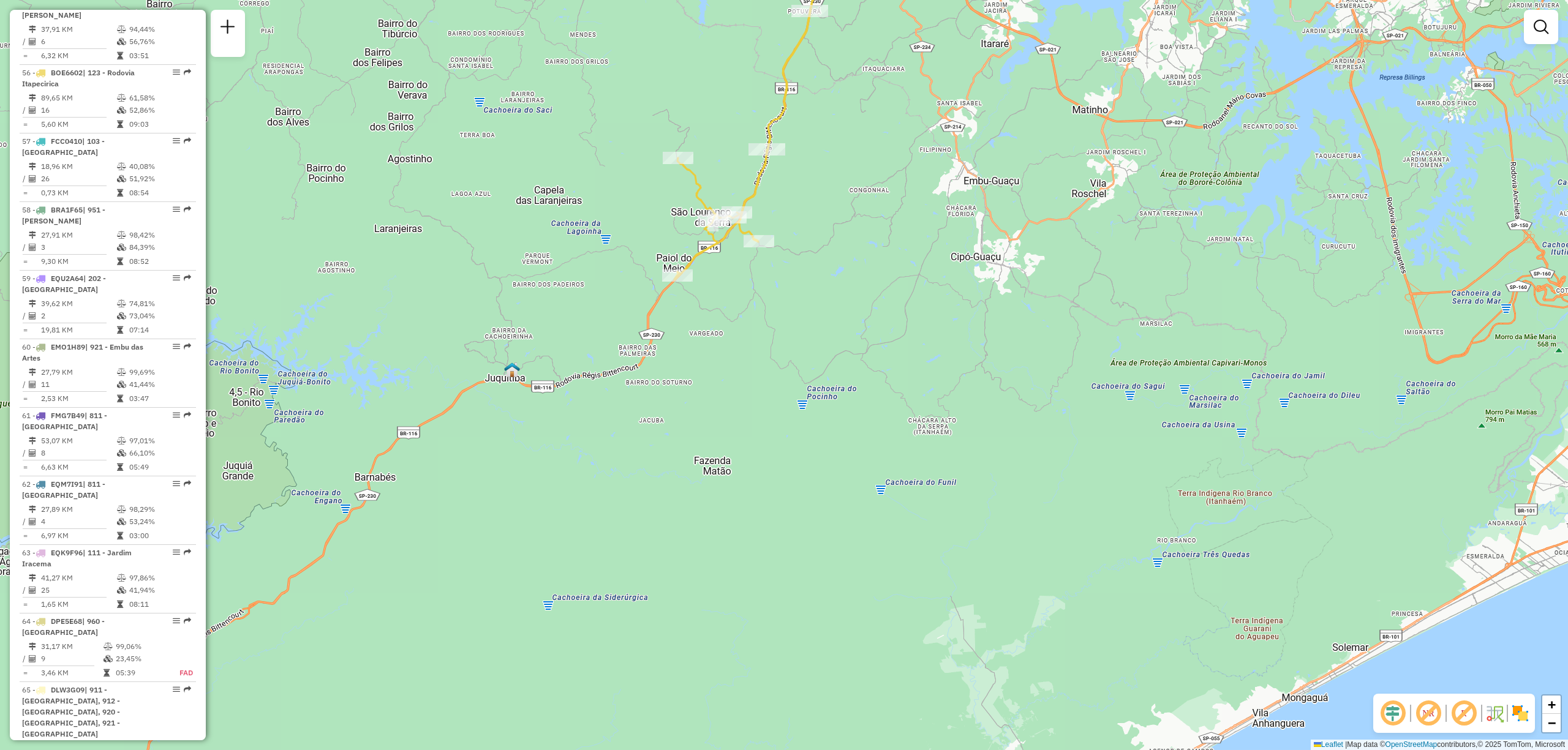
drag, startPoint x: 660, startPoint y: 383, endPoint x: 755, endPoint y: 333, distance: 107.4
click at [755, 333] on div "Janela de atendimento Grade de atendimento Capacidade Transportadoras Veículos …" at bounding box center [784, 375] width 1568 height 750
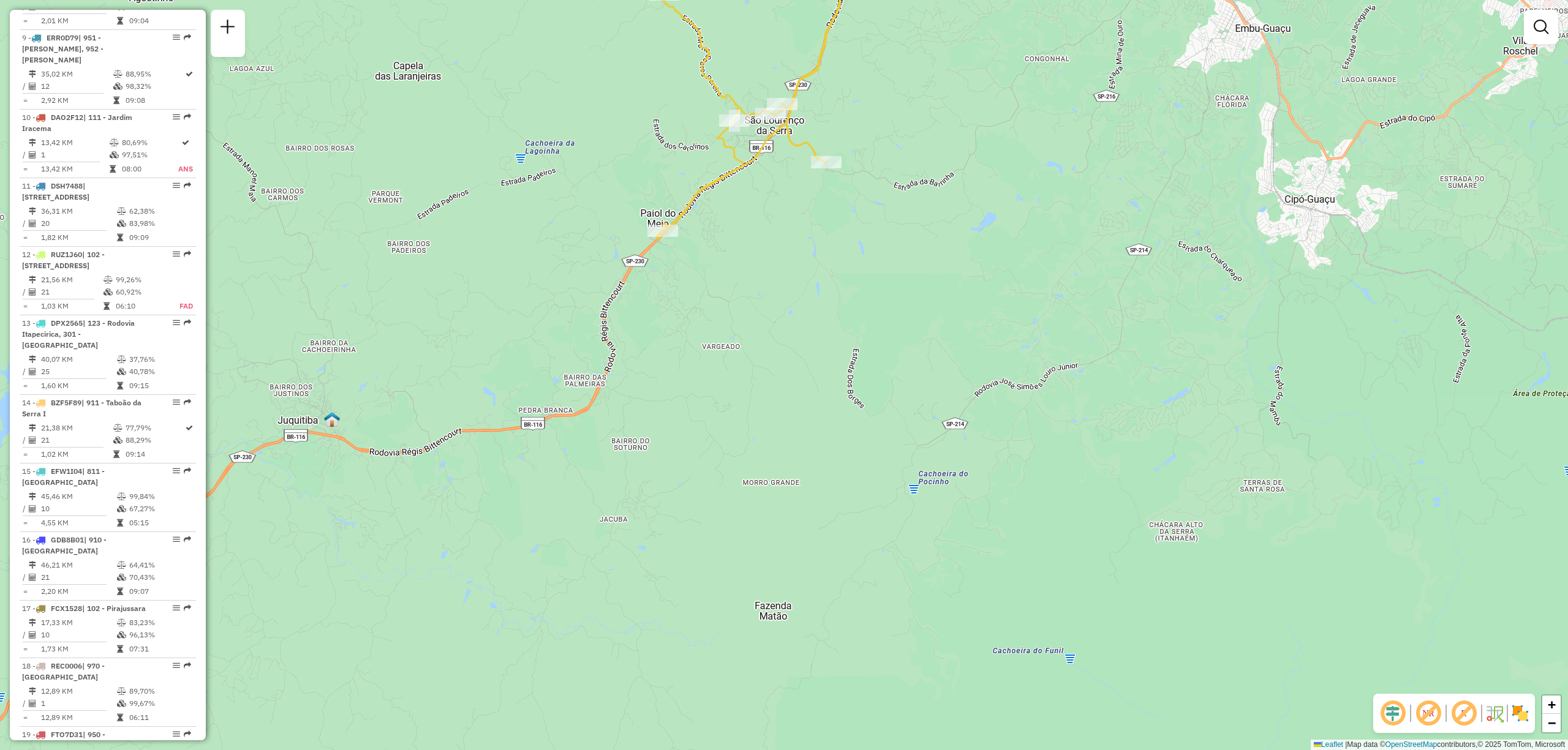
scroll to position [351, 0]
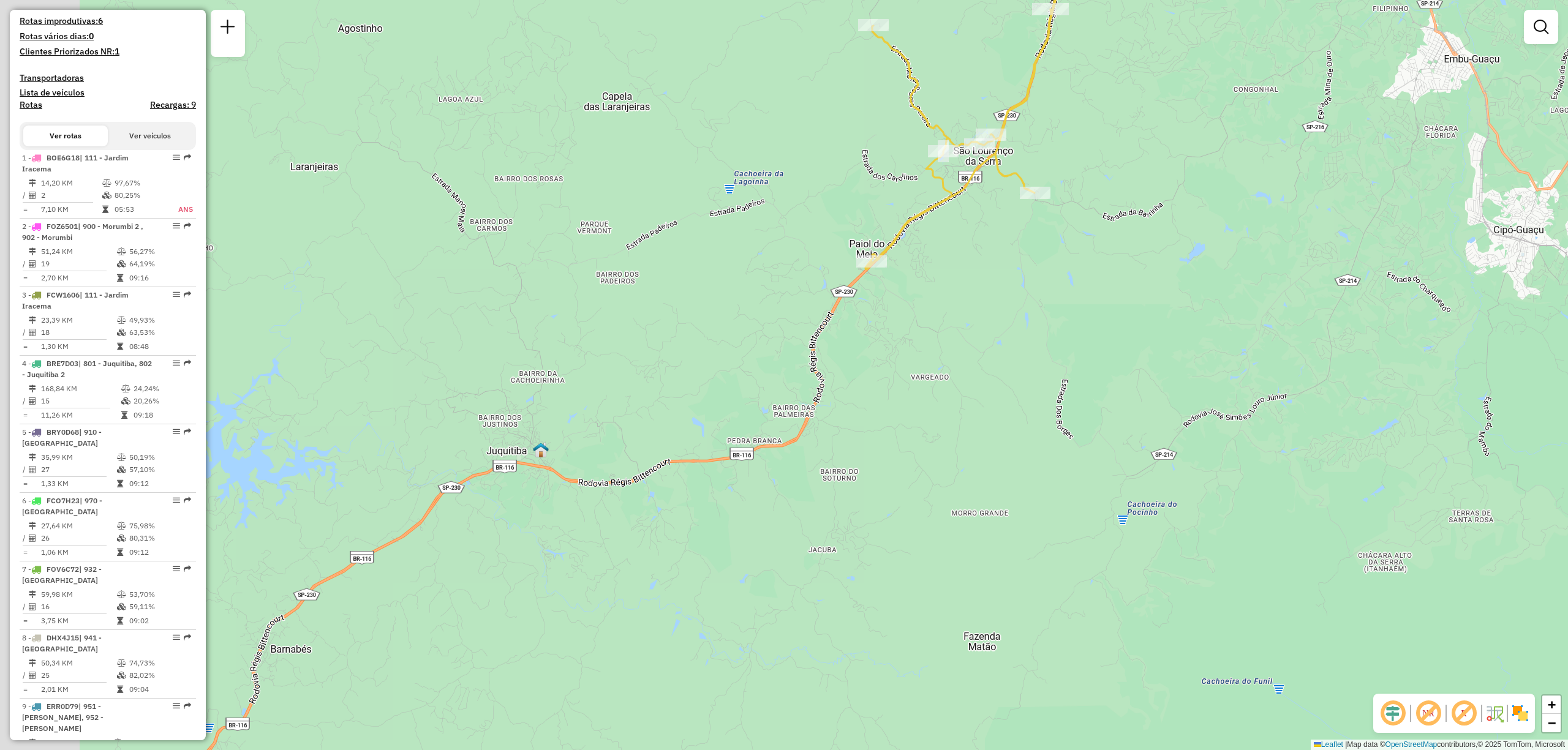
drag, startPoint x: 539, startPoint y: 330, endPoint x: 772, endPoint y: 361, distance: 235.1
click at [772, 361] on div "Janela de atendimento Grade de atendimento Capacidade Transportadoras Veículos …" at bounding box center [784, 375] width 1568 height 750
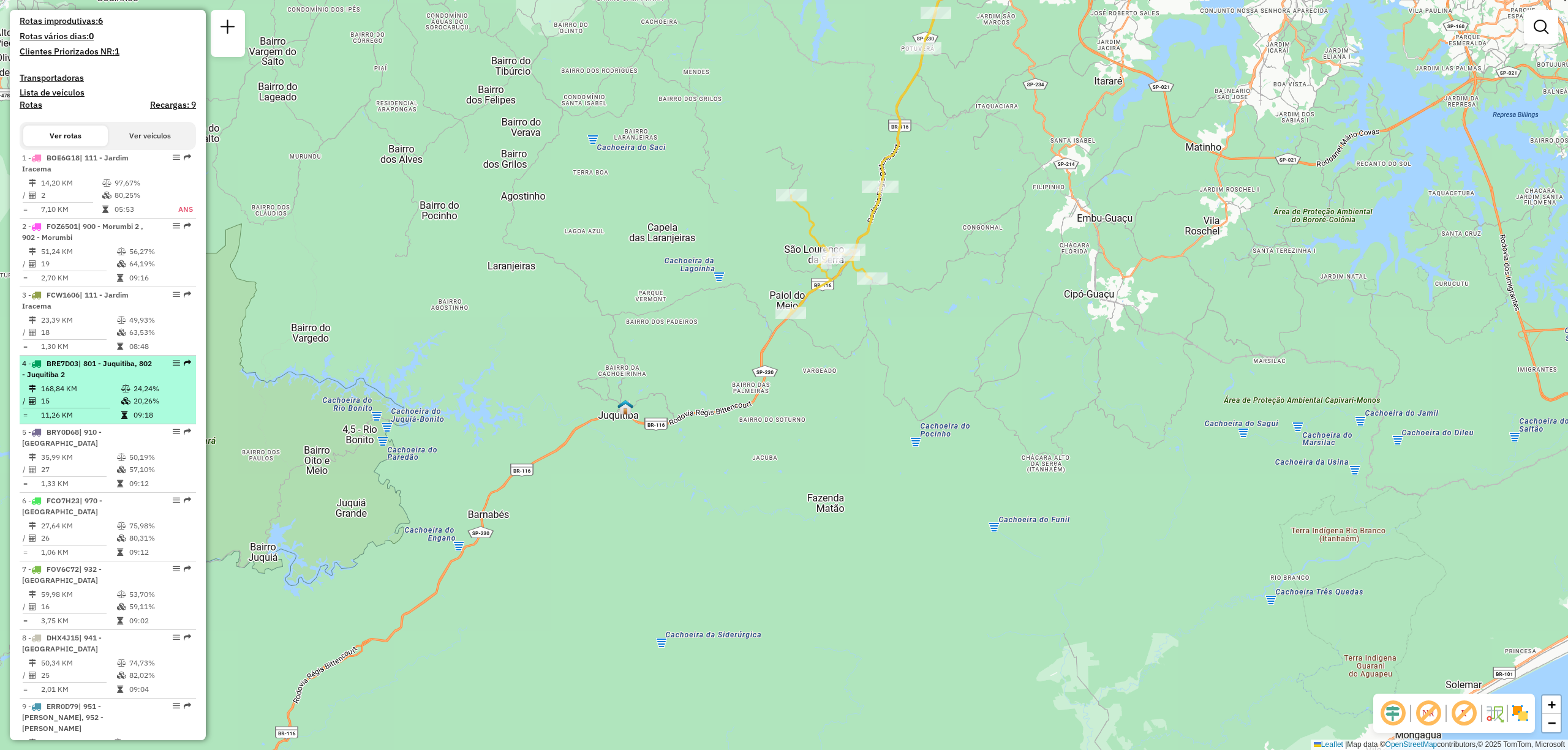
select select "**********"
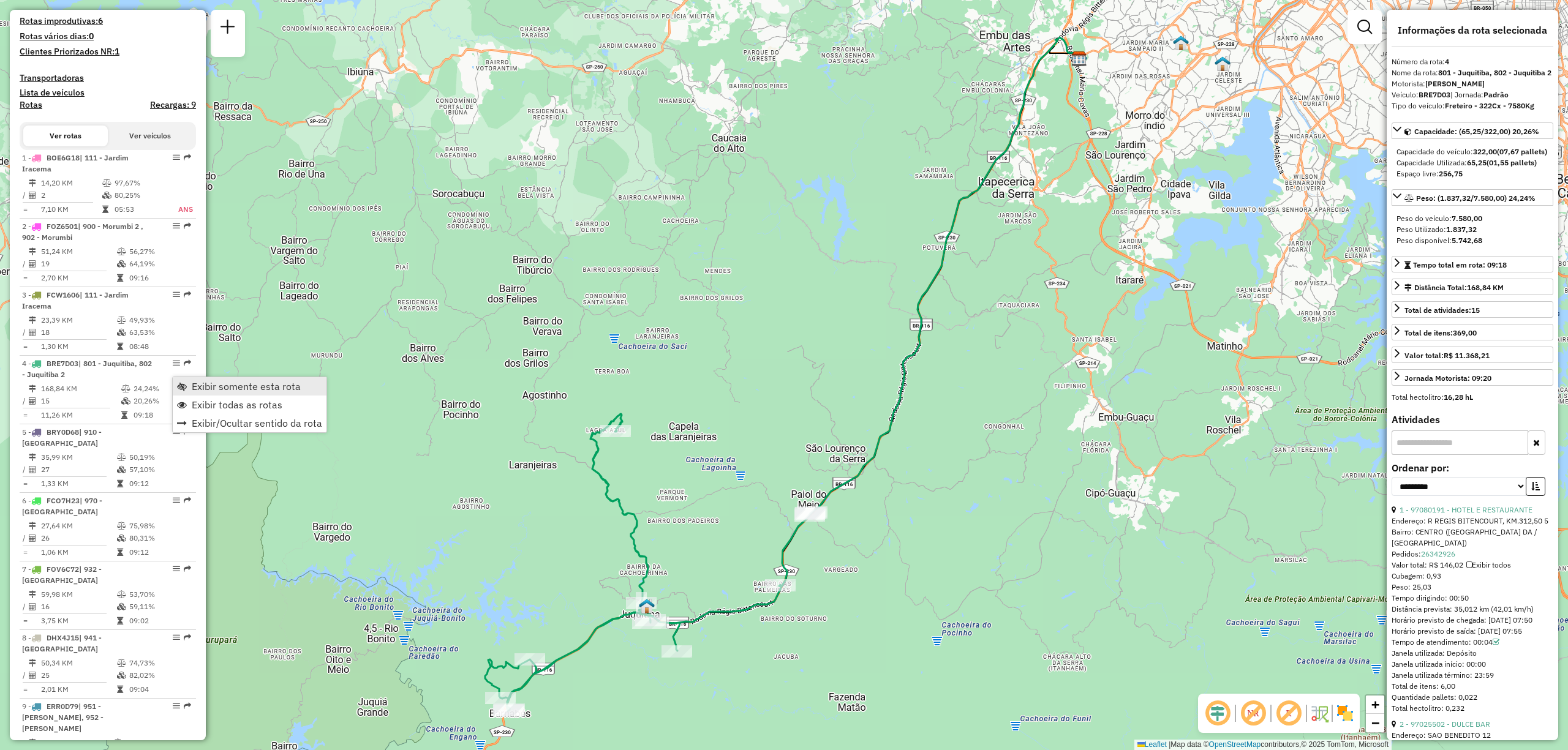
click at [211, 384] on span "Exibir somente esta rota" at bounding box center [246, 387] width 109 height 10
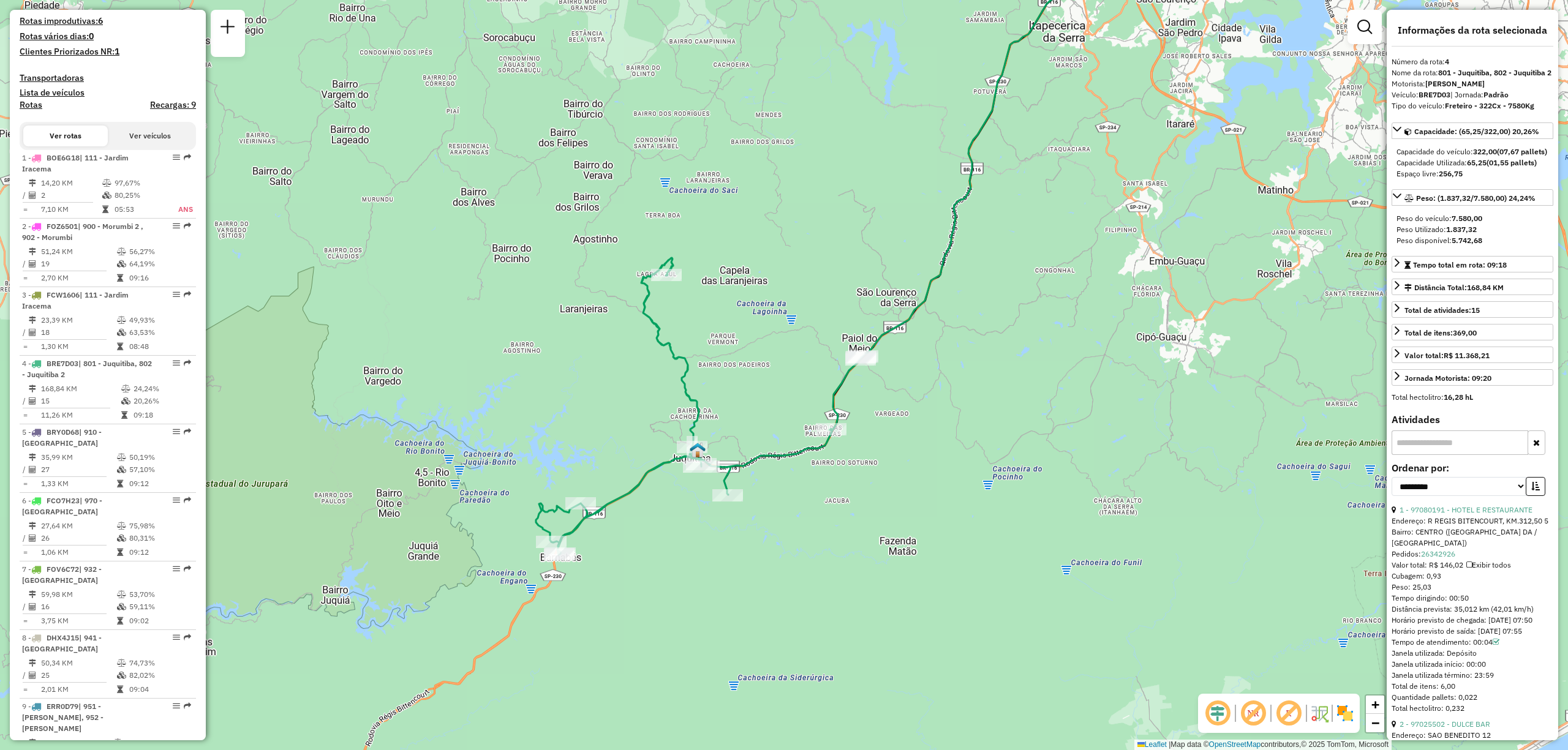
drag, startPoint x: 863, startPoint y: 449, endPoint x: 927, endPoint y: 297, distance: 164.9
click at [927, 297] on icon at bounding box center [999, 119] width 271 height 476
